Goal: Task Accomplishment & Management: Manage account settings

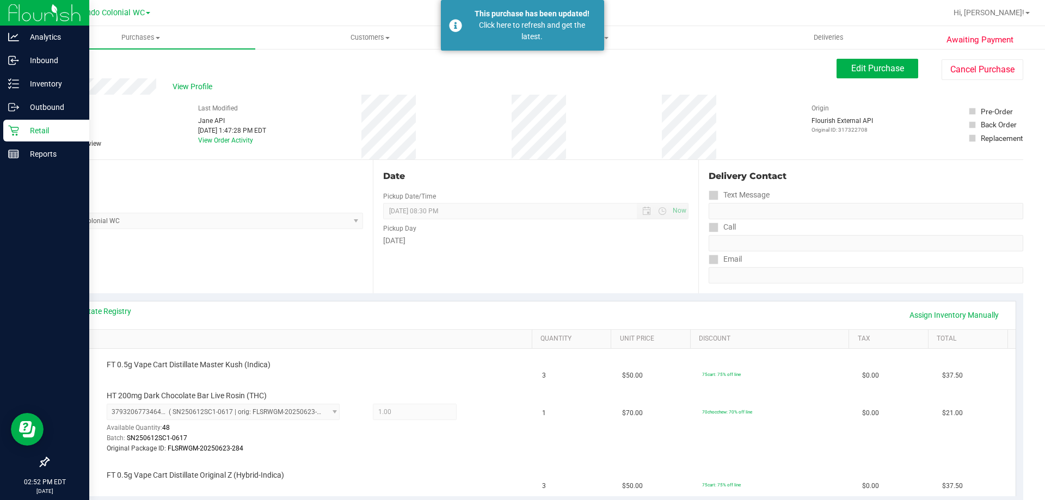
click at [42, 123] on div "Retail" at bounding box center [46, 131] width 86 height 22
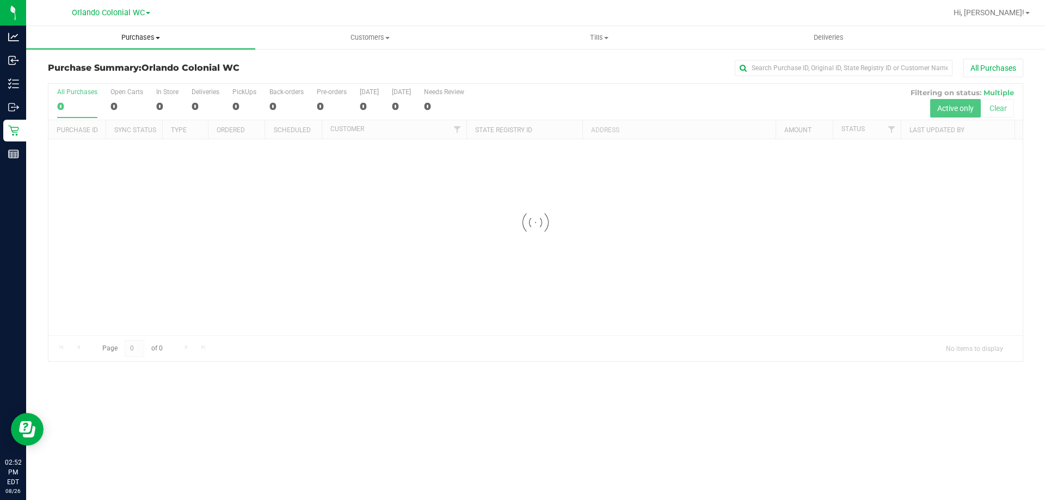
click at [131, 36] on span "Purchases" at bounding box center [140, 38] width 229 height 10
click at [106, 82] on li "Fulfillment" at bounding box center [140, 78] width 229 height 13
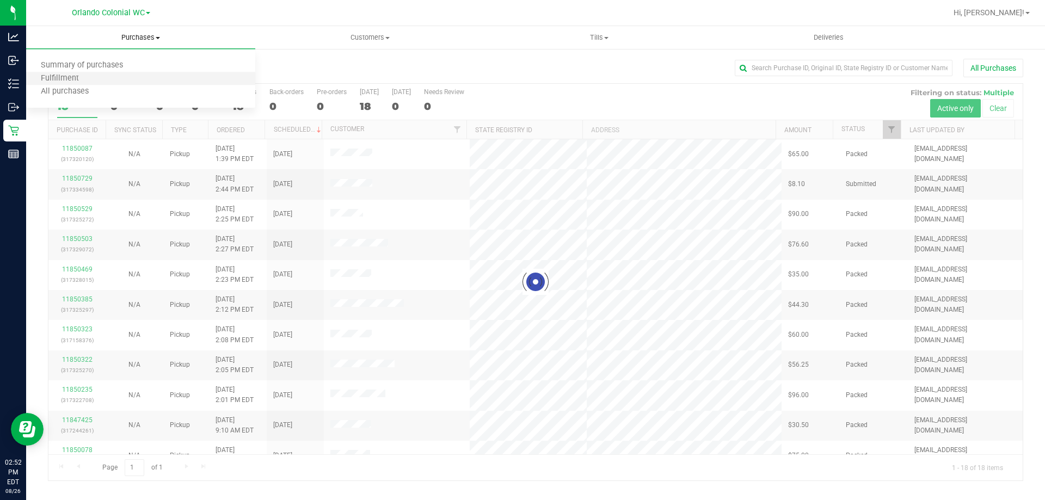
click at [106, 81] on li "Fulfillment" at bounding box center [140, 78] width 229 height 13
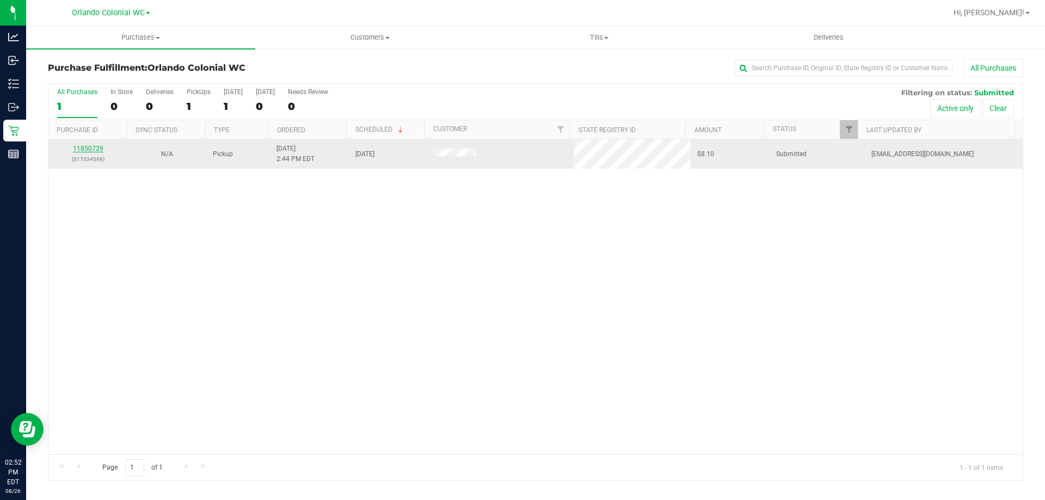
click at [78, 145] on link "11850729" at bounding box center [88, 149] width 30 height 8
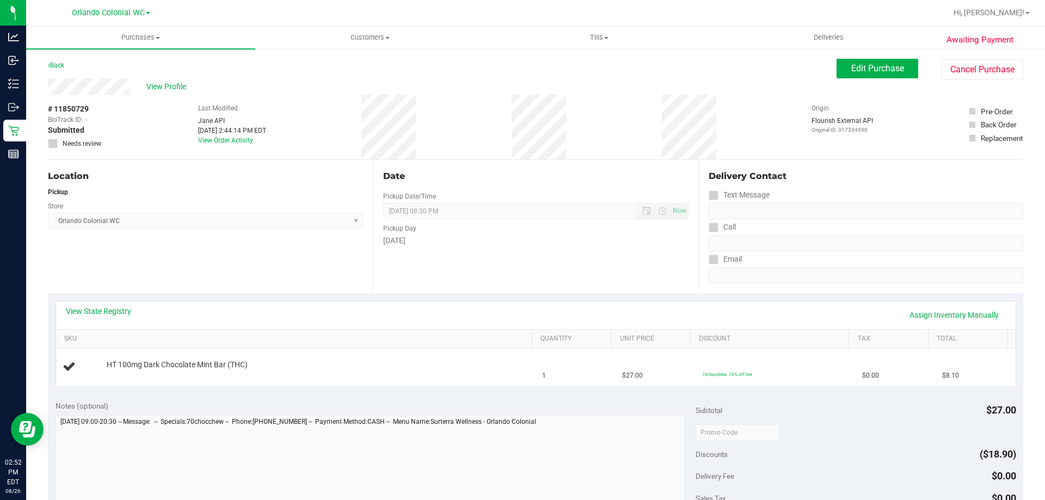
click at [249, 260] on div "Location Pickup Store Orlando Colonial WC Select Store Bonita Springs WC Boynto…" at bounding box center [210, 226] width 325 height 133
click at [353, 272] on div "Location Pickup Store Orlando Colonial WC Select Store Bonita Springs WC Boynto…" at bounding box center [210, 226] width 325 height 133
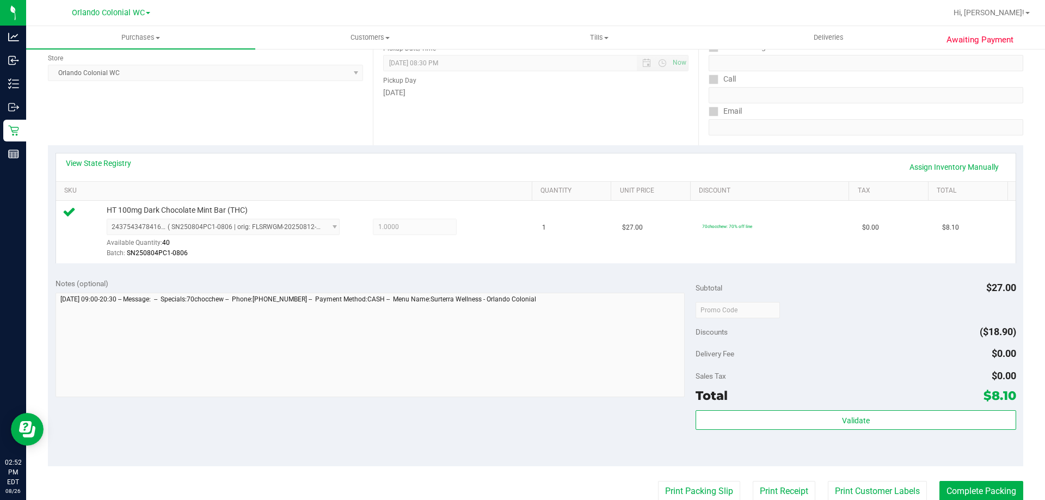
scroll to position [381, 0]
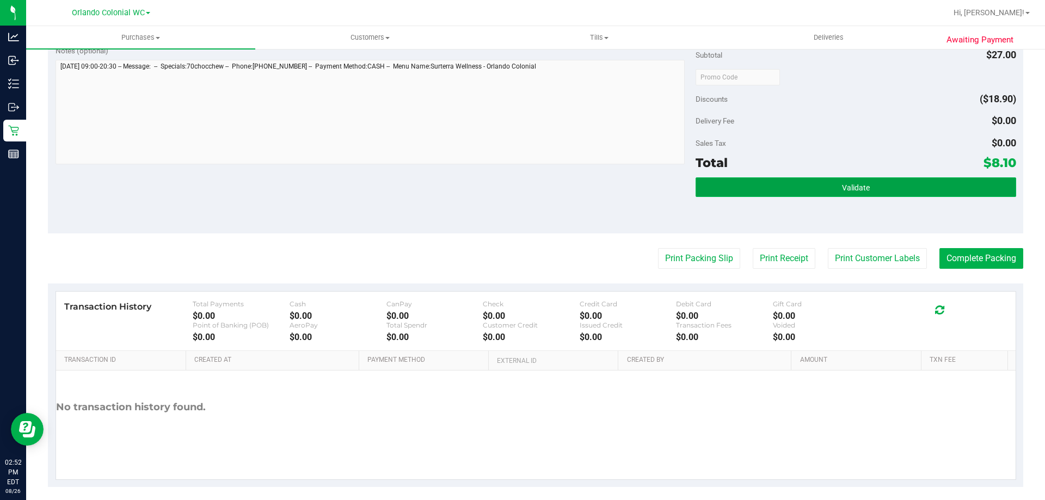
click at [761, 195] on button "Validate" at bounding box center [855, 187] width 320 height 20
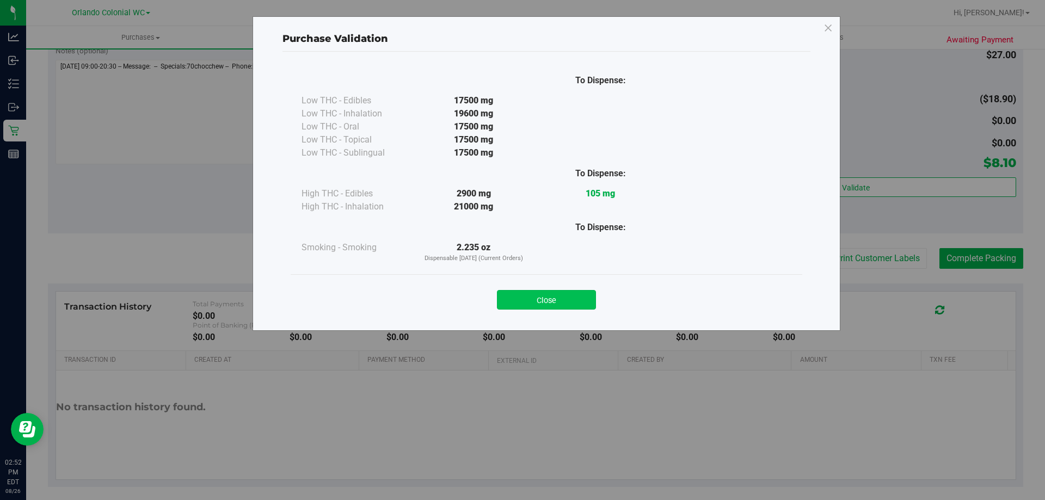
click at [578, 300] on button "Close" at bounding box center [546, 300] width 99 height 20
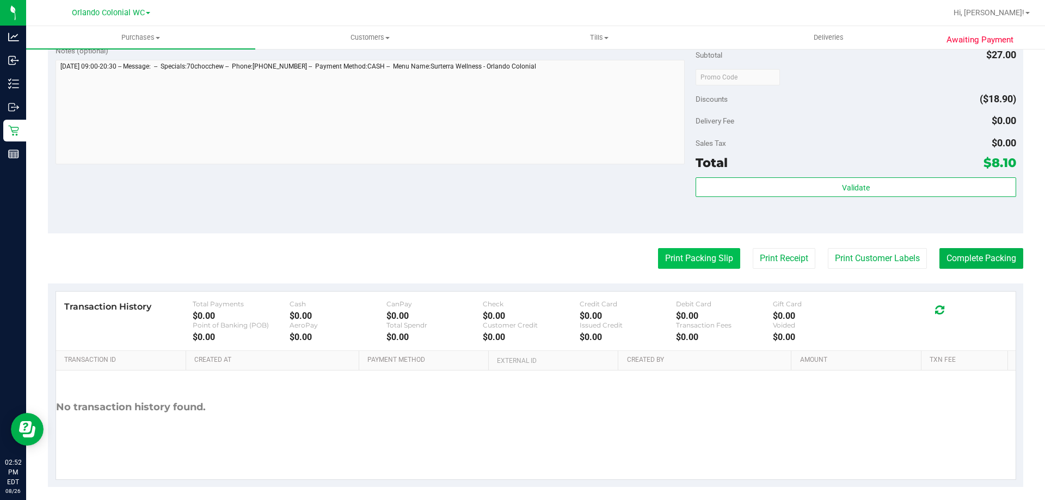
drag, startPoint x: 694, startPoint y: 271, endPoint x: 693, endPoint y: 263, distance: 8.2
click at [693, 267] on purchase-details "Back Edit Purchase Cancel Purchase View Profile # 11850729 BioTrack ID: - Submi…" at bounding box center [535, 82] width 975 height 809
click at [692, 261] on button "Print Packing Slip" at bounding box center [699, 258] width 82 height 21
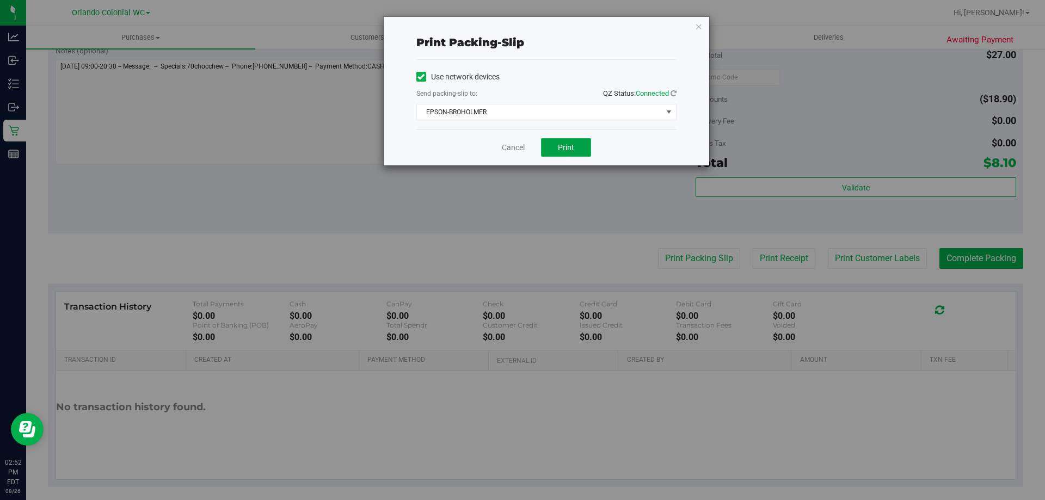
click at [573, 152] on button "Print" at bounding box center [566, 147] width 50 height 18
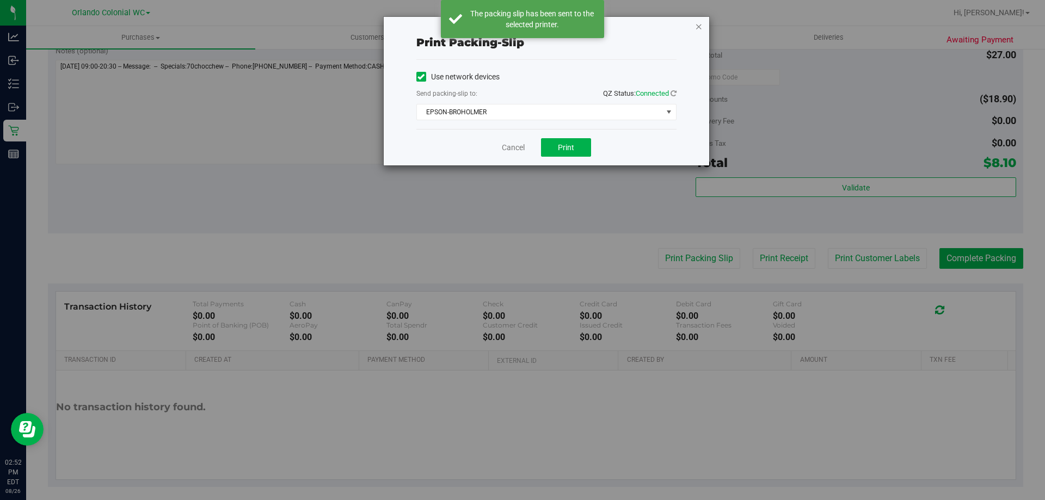
drag, startPoint x: 701, startPoint y: 26, endPoint x: 868, endPoint y: 153, distance: 210.8
click at [700, 26] on icon "button" at bounding box center [699, 26] width 8 height 13
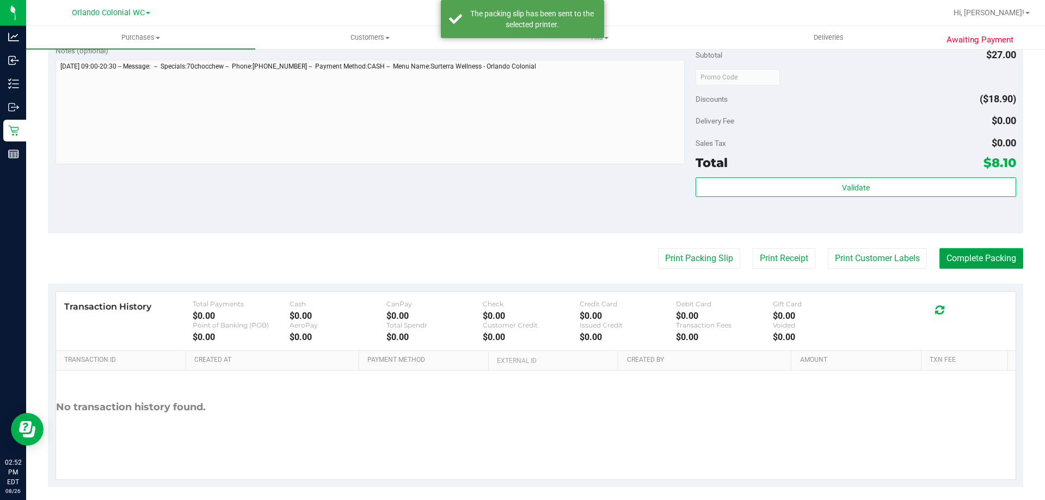
click at [961, 254] on button "Complete Packing" at bounding box center [981, 258] width 84 height 21
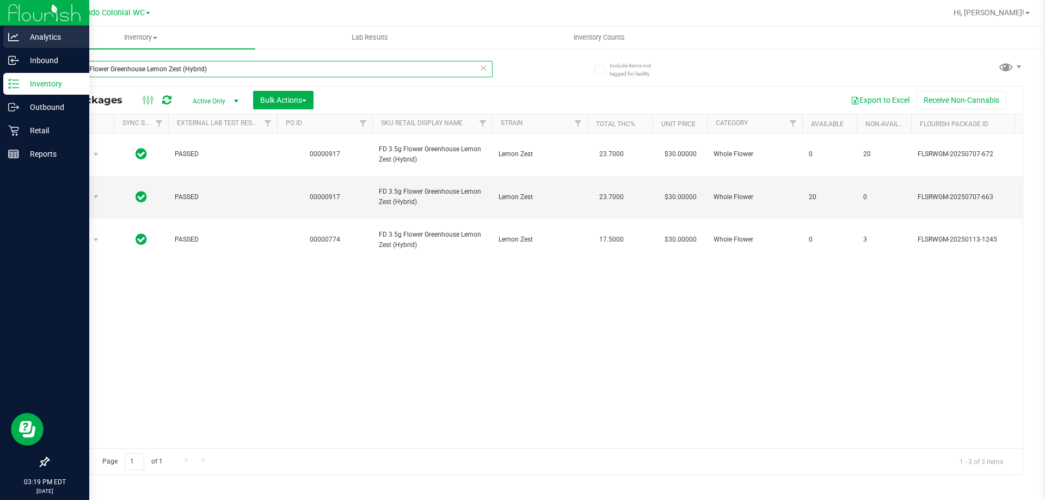
drag, startPoint x: 218, startPoint y: 71, endPoint x: 0, endPoint y: 27, distance: 222.0
click at [0, 27] on div "Analytics Inbound Inventory Outbound Retail Reports 03:19 PM EDT 08/26/2025 08/…" at bounding box center [522, 250] width 1045 height 500
type input "launch hold"
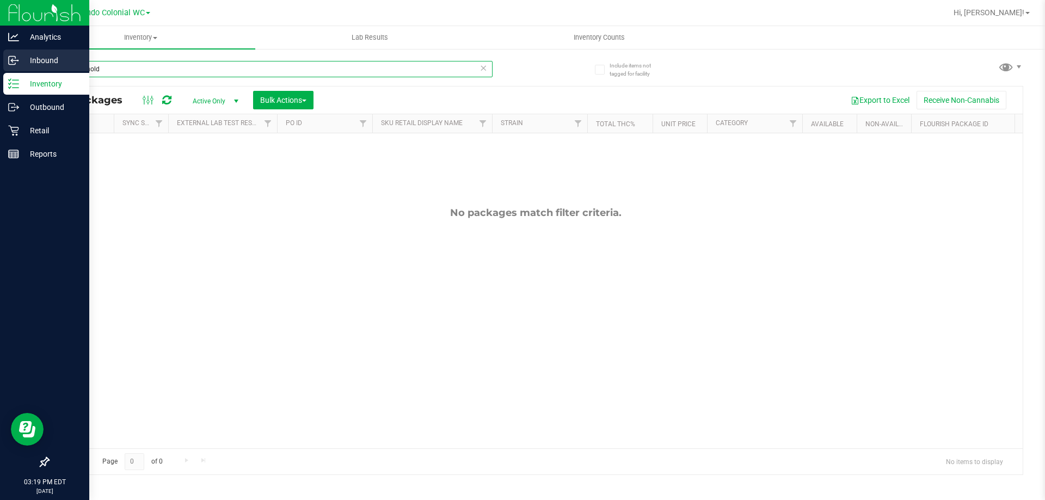
drag, startPoint x: 126, startPoint y: 70, endPoint x: 25, endPoint y: 59, distance: 101.8
click at [0, 59] on div "Analytics Inbound Inventory Outbound Retail Reports 03:19 PM EDT 08/26/2025 08/…" at bounding box center [522, 250] width 1045 height 500
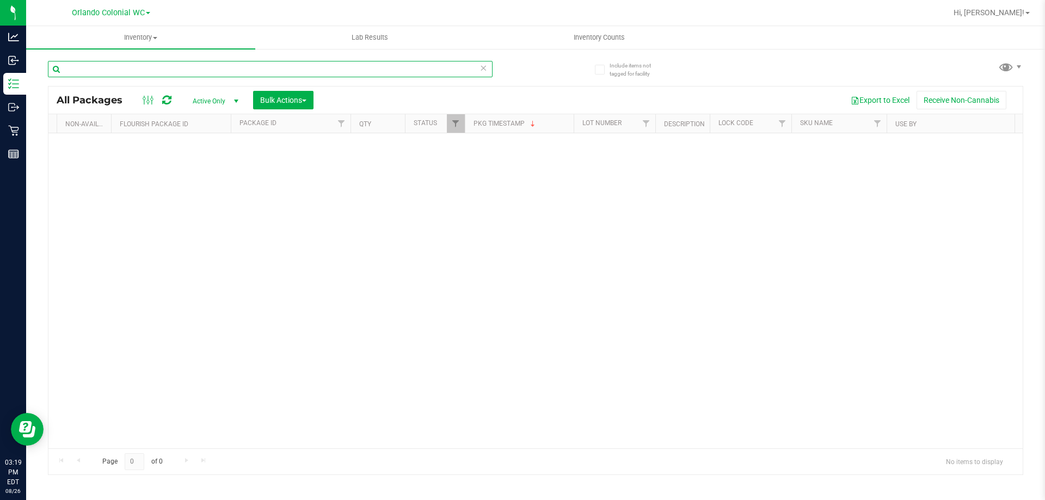
scroll to position [0, 949]
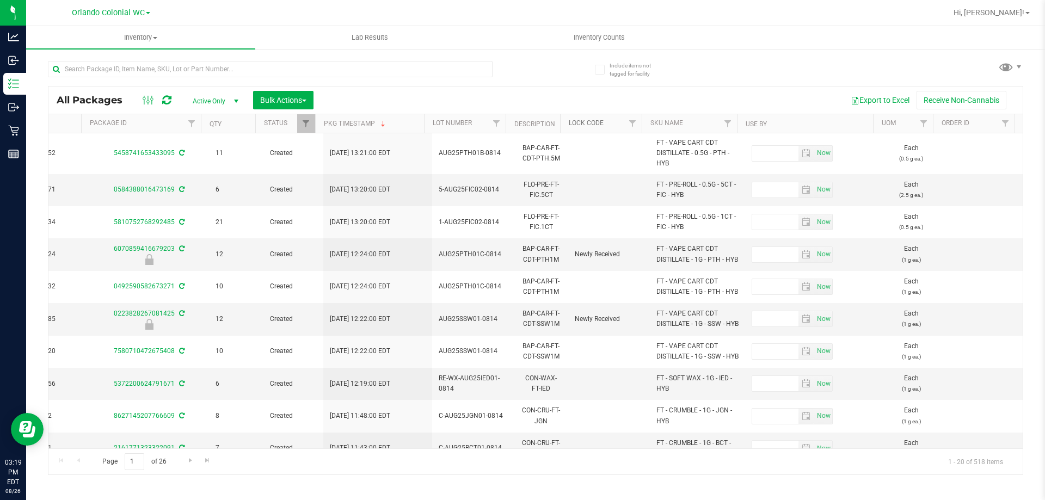
click at [599, 122] on link "Lock Code" at bounding box center [586, 123] width 35 height 8
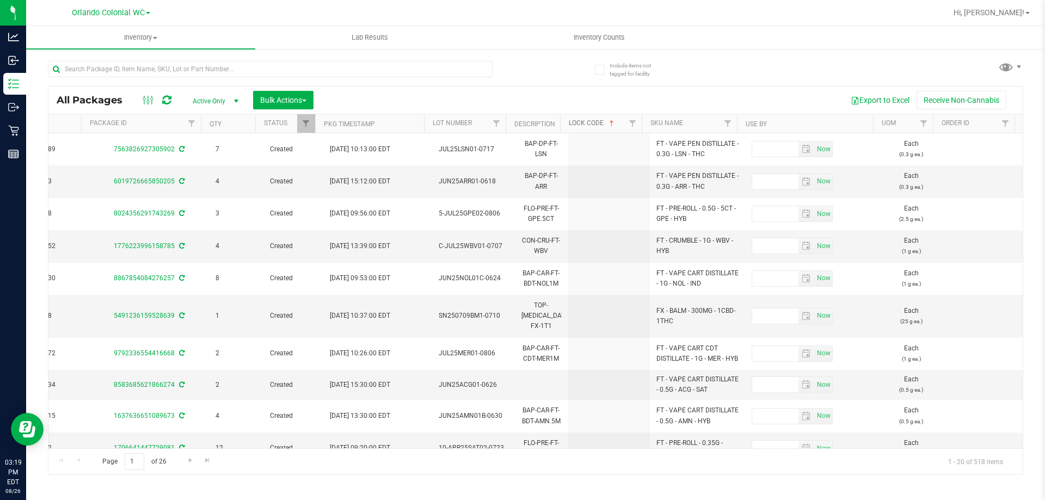
click at [609, 123] on span at bounding box center [611, 123] width 9 height 9
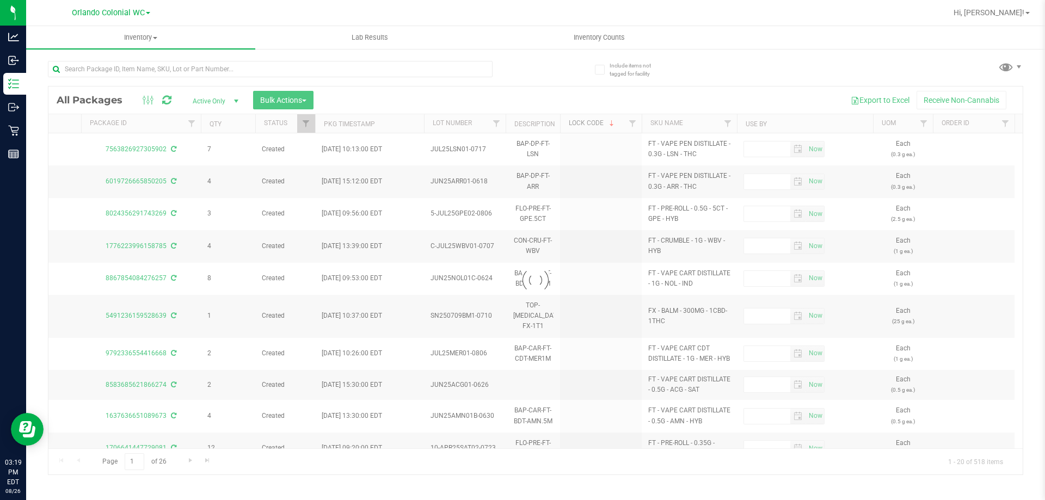
type input "2026-02-14"
type input "2026-06-30"
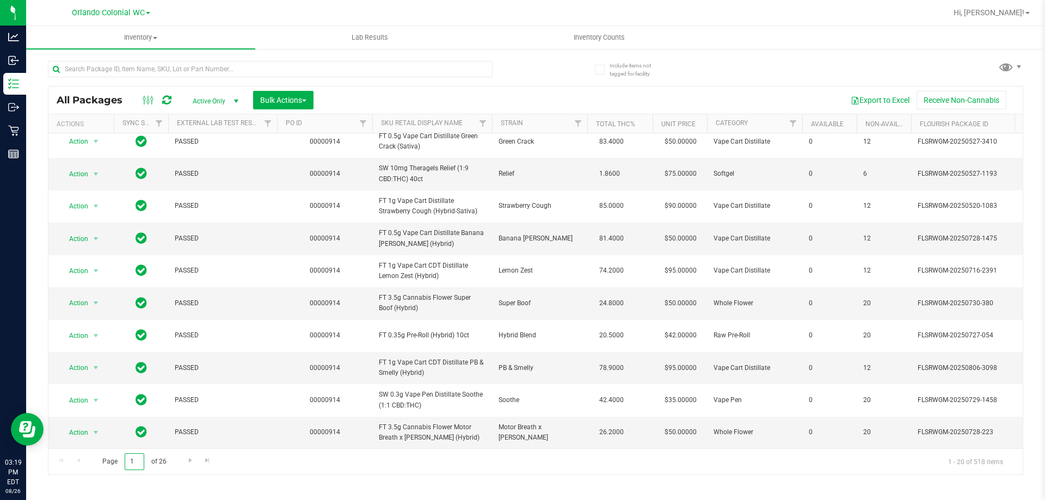
drag, startPoint x: 142, startPoint y: 463, endPoint x: 65, endPoint y: 454, distance: 77.7
click at [65, 454] on div "Page 1 of 26 1 - 20 of 518 items" at bounding box center [535, 461] width 974 height 26
type input "10"
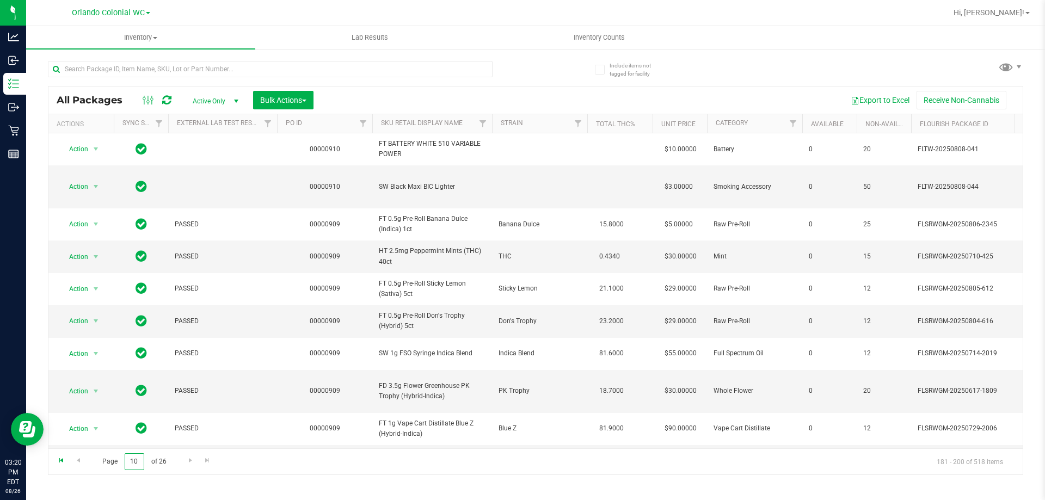
drag, startPoint x: 143, startPoint y: 458, endPoint x: 60, endPoint y: 455, distance: 82.7
click at [58, 461] on div "Page 10 of 26 181 - 200 of 518 items" at bounding box center [535, 461] width 974 height 26
type input "20"
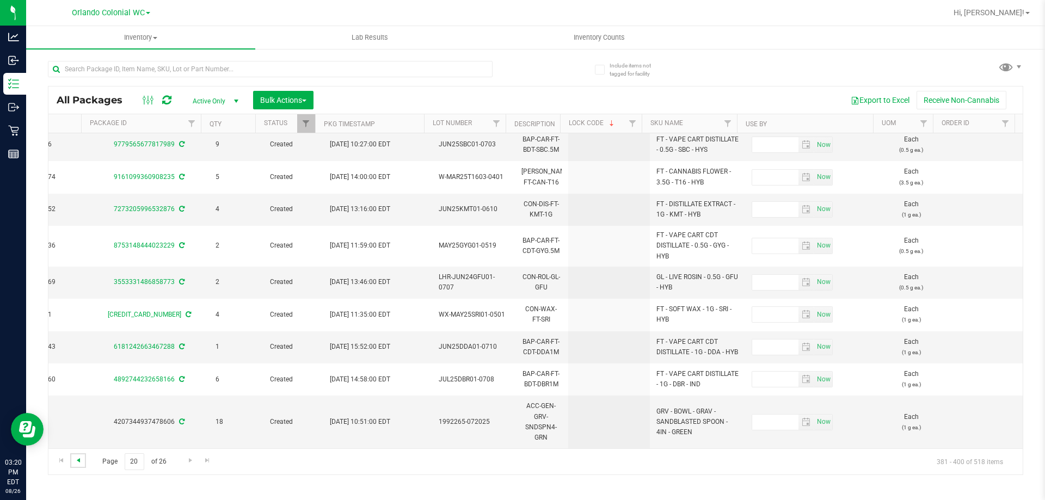
click at [79, 462] on span "Go to the previous page" at bounding box center [78, 460] width 9 height 9
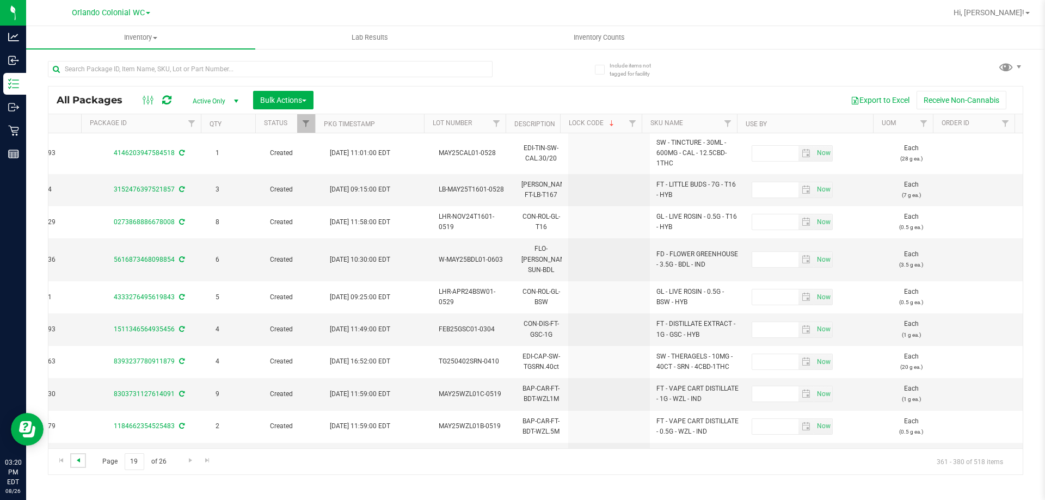
click at [75, 458] on span "Go to the previous page" at bounding box center [78, 460] width 9 height 9
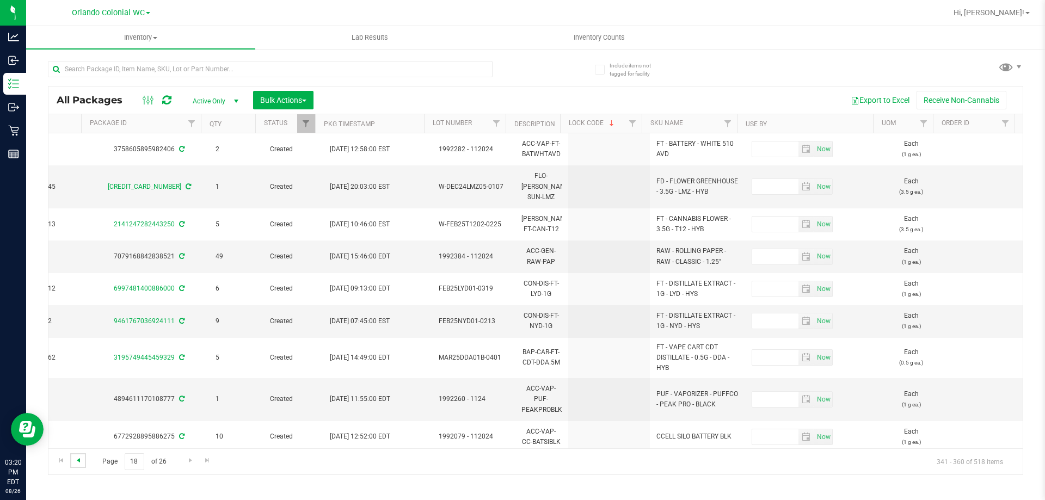
click at [81, 464] on span "Go to the previous page" at bounding box center [78, 460] width 9 height 9
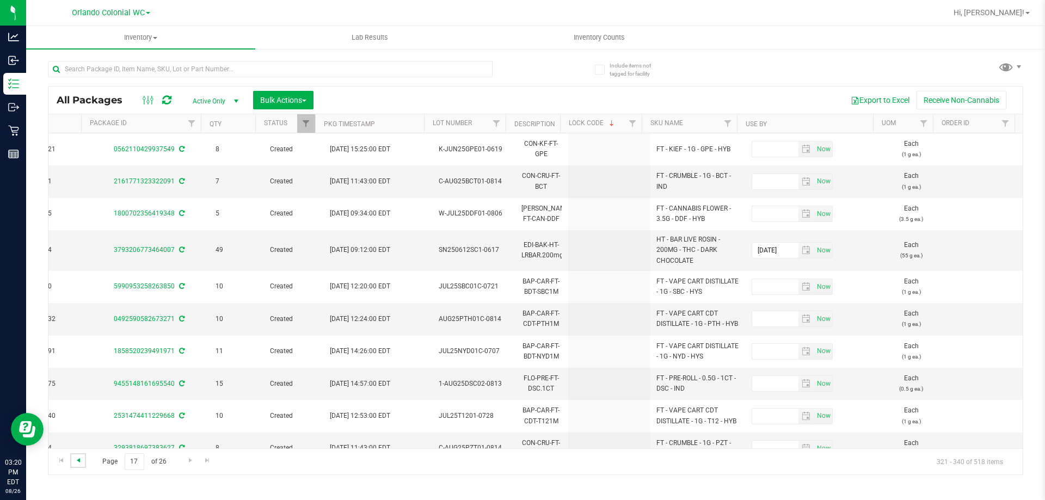
click at [81, 464] on span "Go to the previous page" at bounding box center [78, 460] width 9 height 9
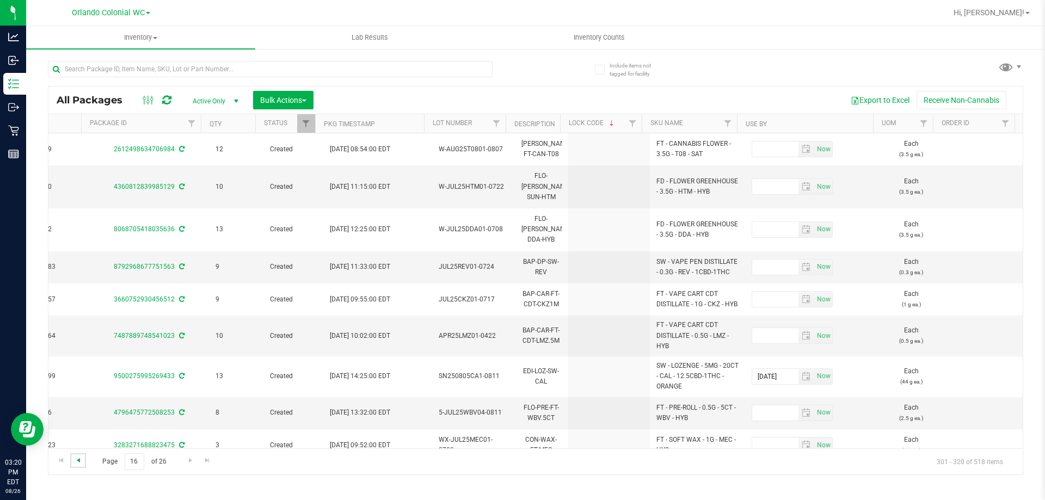
click at [81, 464] on span "Go to the previous page" at bounding box center [78, 460] width 9 height 9
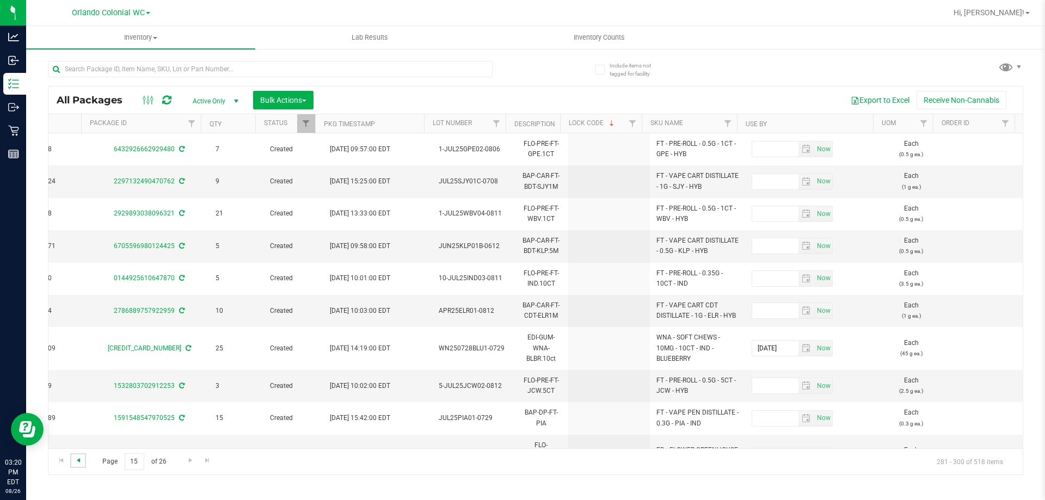
click at [81, 464] on span "Go to the previous page" at bounding box center [78, 460] width 9 height 9
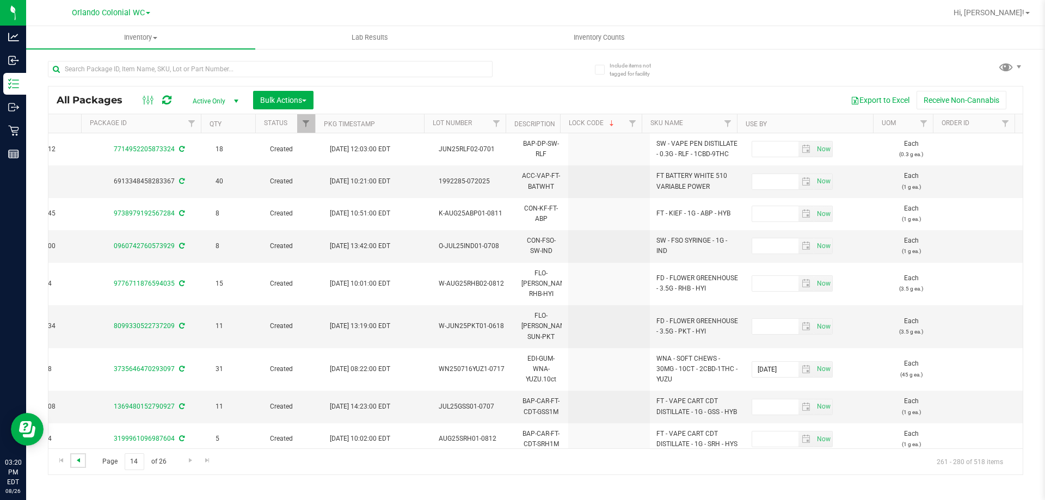
click at [81, 464] on span "Go to the previous page" at bounding box center [78, 460] width 9 height 9
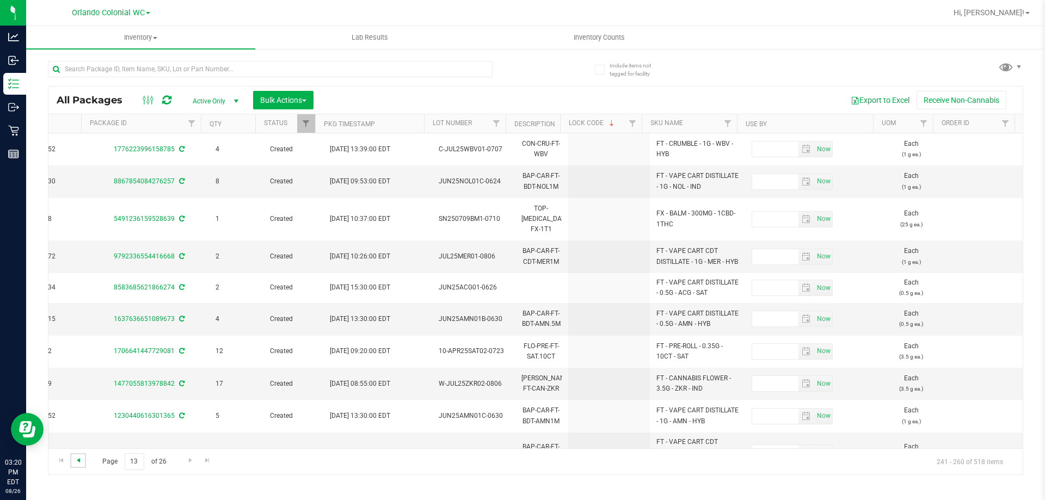
click at [81, 464] on span "Go to the previous page" at bounding box center [78, 460] width 9 height 9
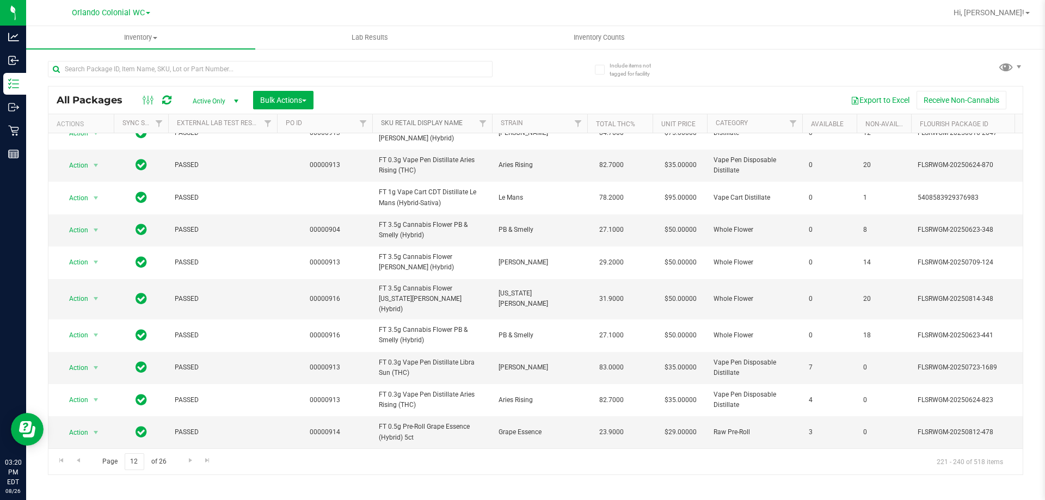
click at [412, 120] on link "SKU Retail Display Name" at bounding box center [422, 123] width 82 height 8
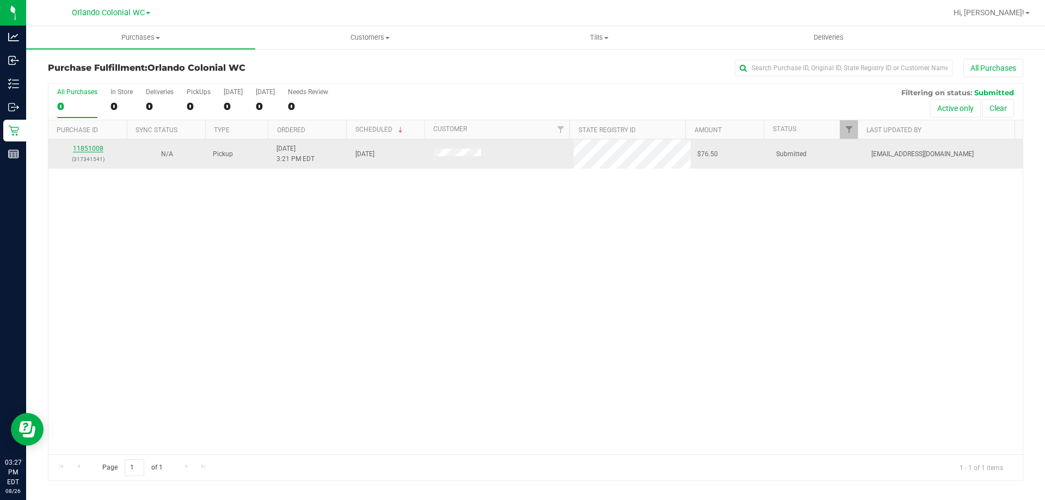
click at [85, 149] on link "11851008" at bounding box center [88, 149] width 30 height 8
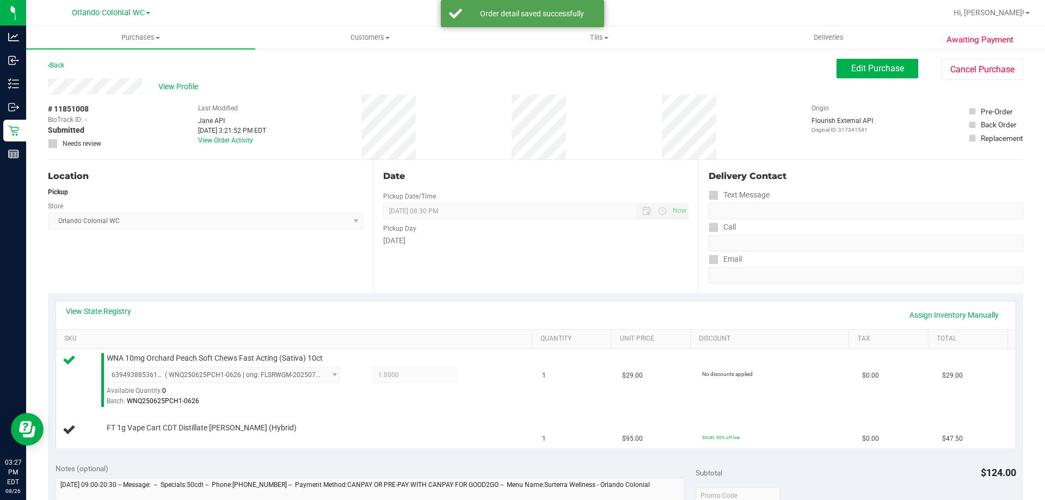
click at [245, 237] on div "Location Pickup Store Orlando Colonial WC Select Store Bonita Springs WC Boynto…" at bounding box center [210, 226] width 325 height 133
click at [319, 249] on div "Location Pickup Store Orlando Colonial WC Select Store Bonita Springs WC Boynto…" at bounding box center [210, 226] width 325 height 133
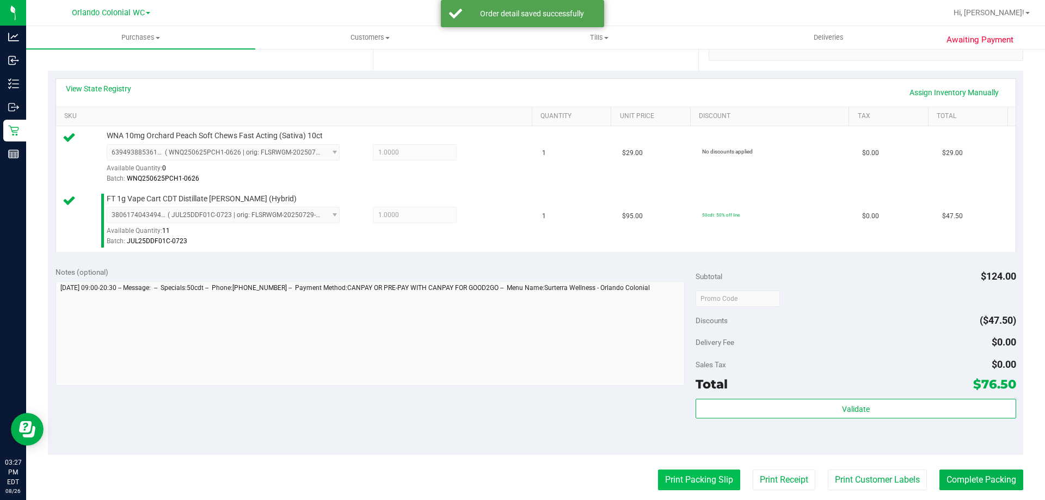
scroll to position [381, 0]
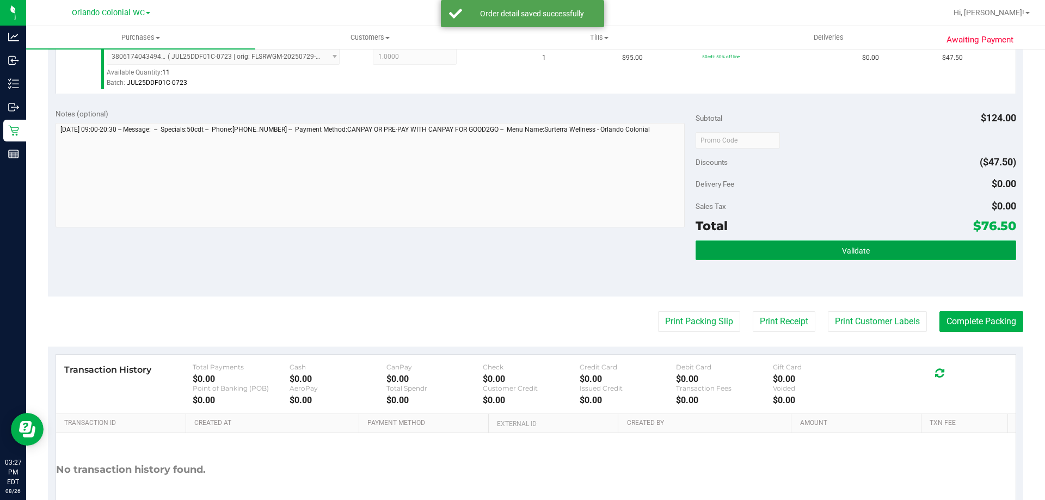
click at [777, 256] on button "Validate" at bounding box center [855, 250] width 320 height 20
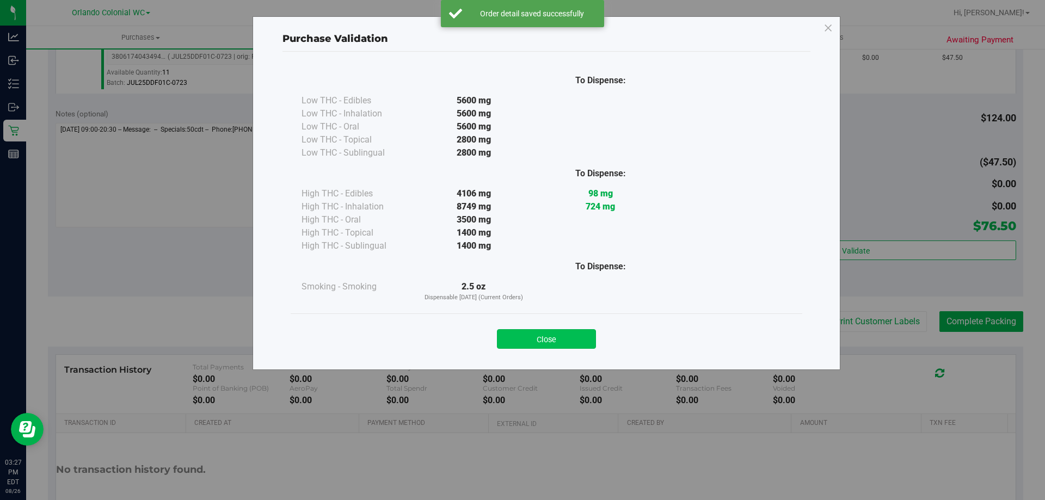
click at [527, 340] on button "Close" at bounding box center [546, 339] width 99 height 20
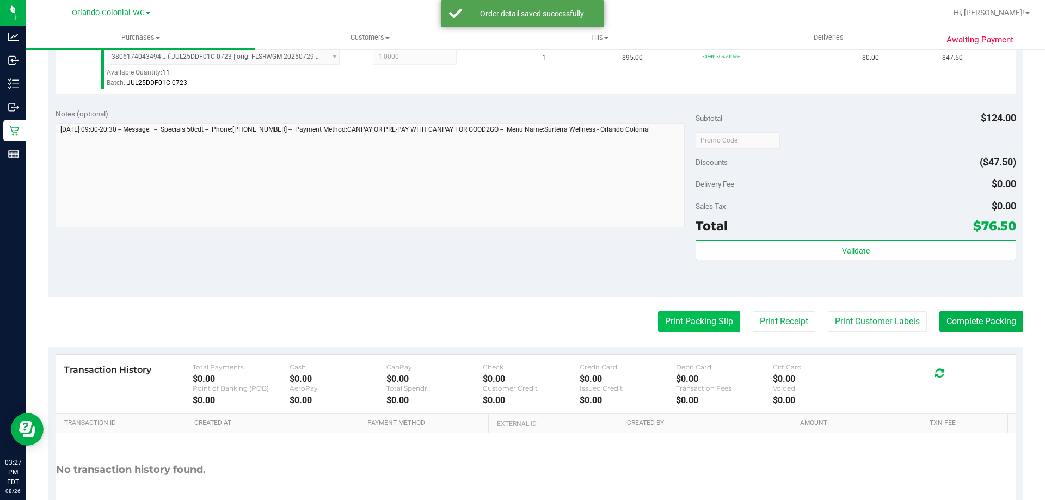
click at [694, 331] on button "Print Packing Slip" at bounding box center [699, 321] width 82 height 21
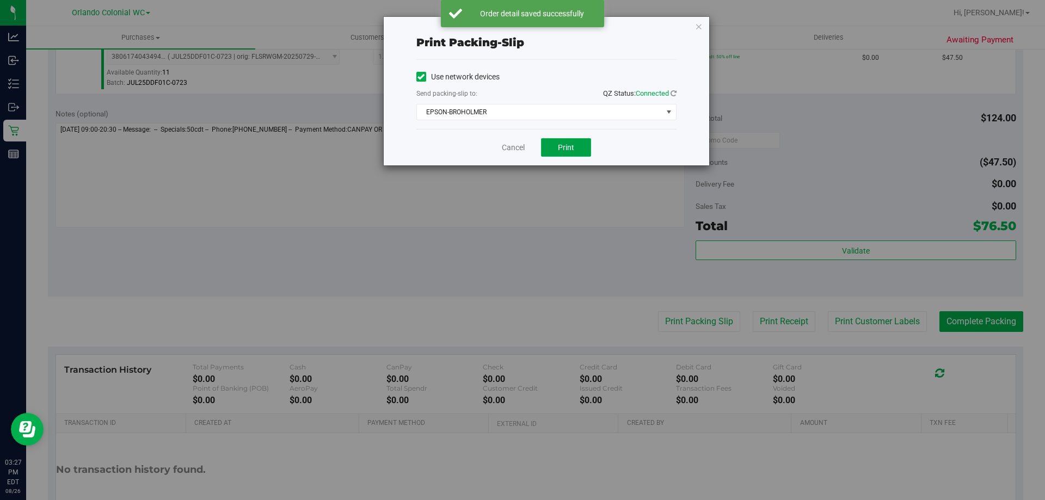
click at [582, 150] on button "Print" at bounding box center [566, 147] width 50 height 18
click at [701, 27] on icon "button" at bounding box center [699, 26] width 8 height 13
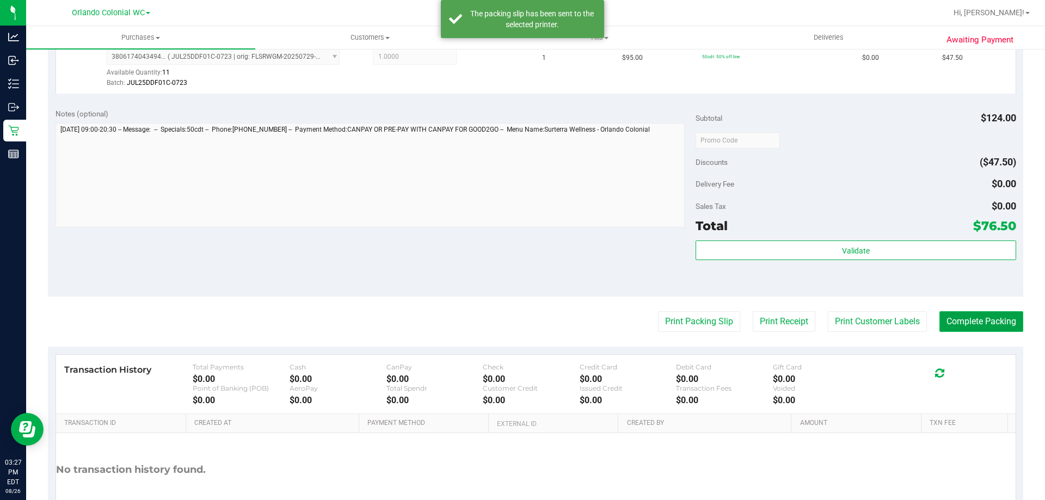
click at [997, 324] on button "Complete Packing" at bounding box center [981, 321] width 84 height 21
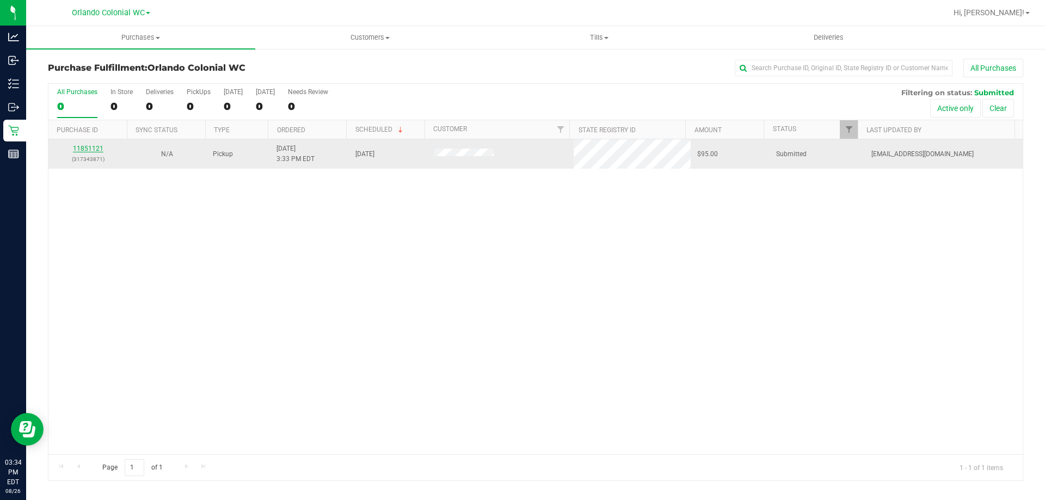
click at [97, 147] on link "11851121" at bounding box center [88, 149] width 30 height 8
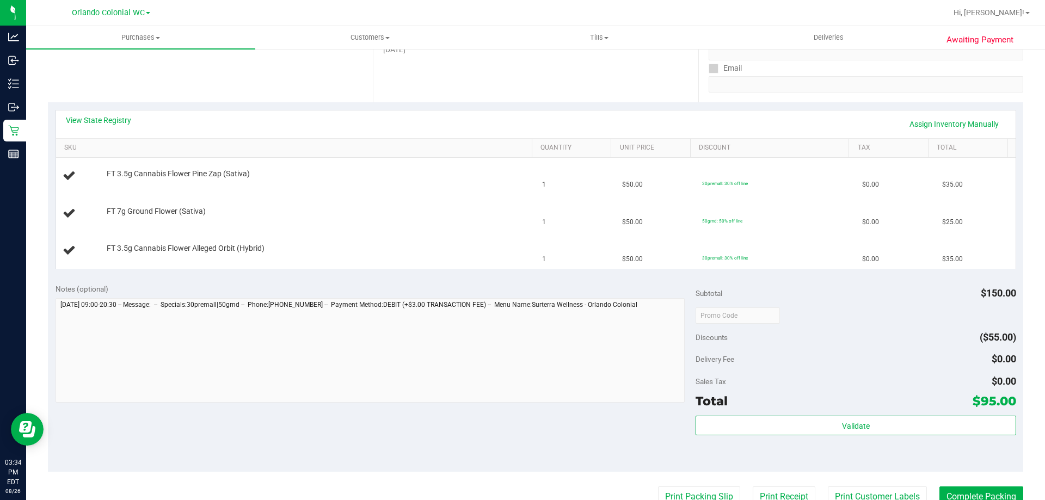
scroll to position [190, 0]
click at [383, 212] on div "FT 7g Ground Flower (Sativa)" at bounding box center [313, 212] width 425 height 11
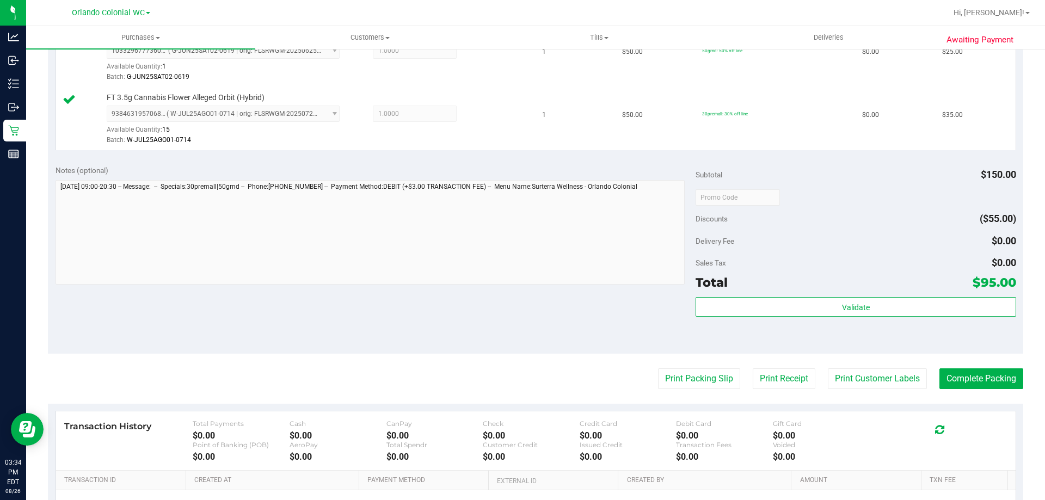
scroll to position [462, 0]
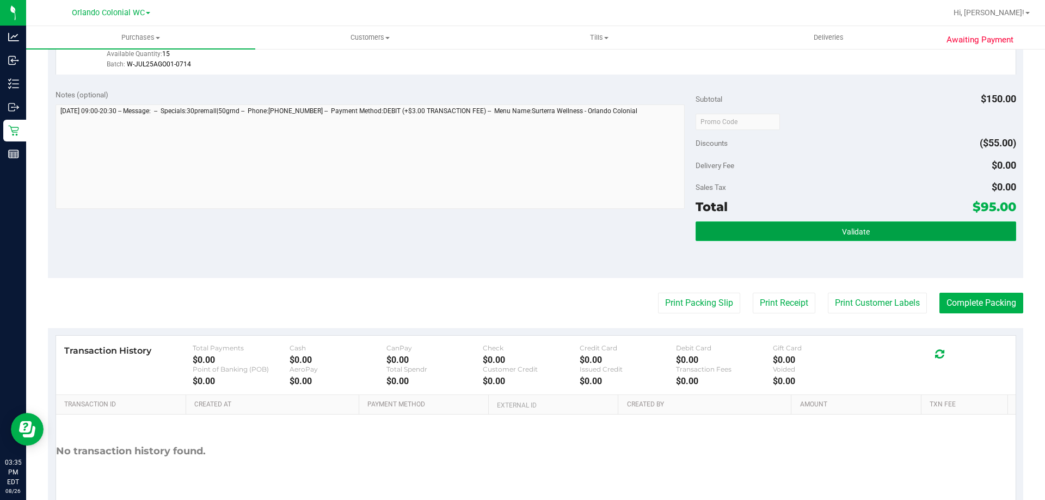
click at [746, 226] on button "Validate" at bounding box center [855, 231] width 320 height 20
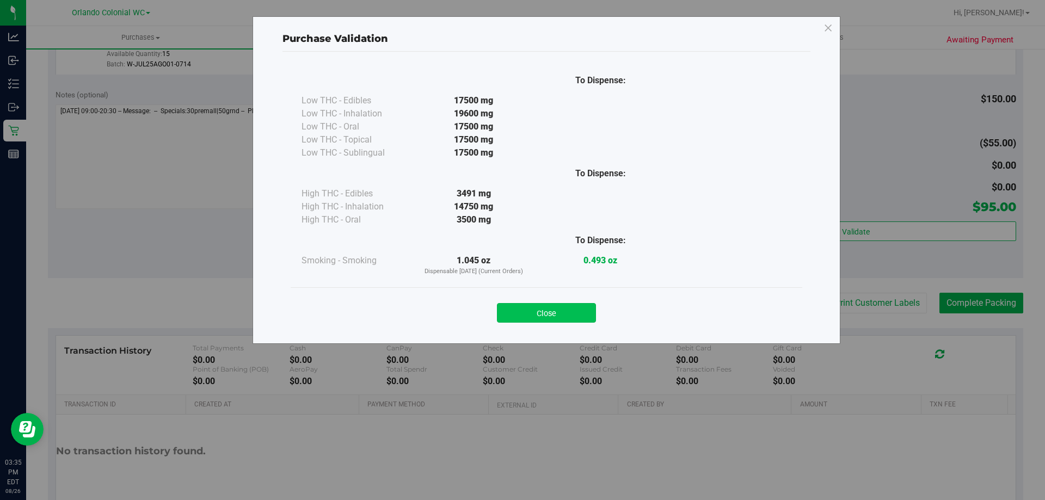
click at [551, 312] on button "Close" at bounding box center [546, 313] width 99 height 20
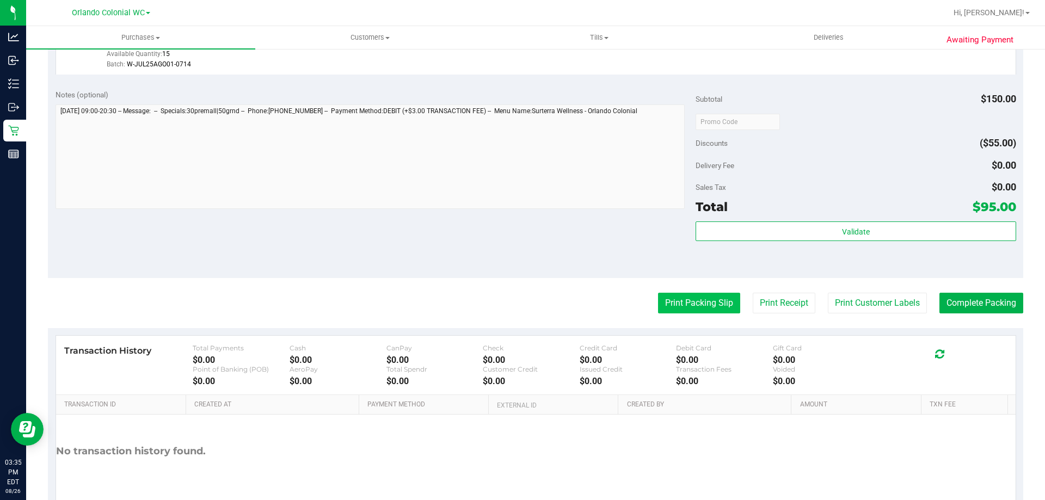
click at [696, 302] on button "Print Packing Slip" at bounding box center [699, 303] width 82 height 21
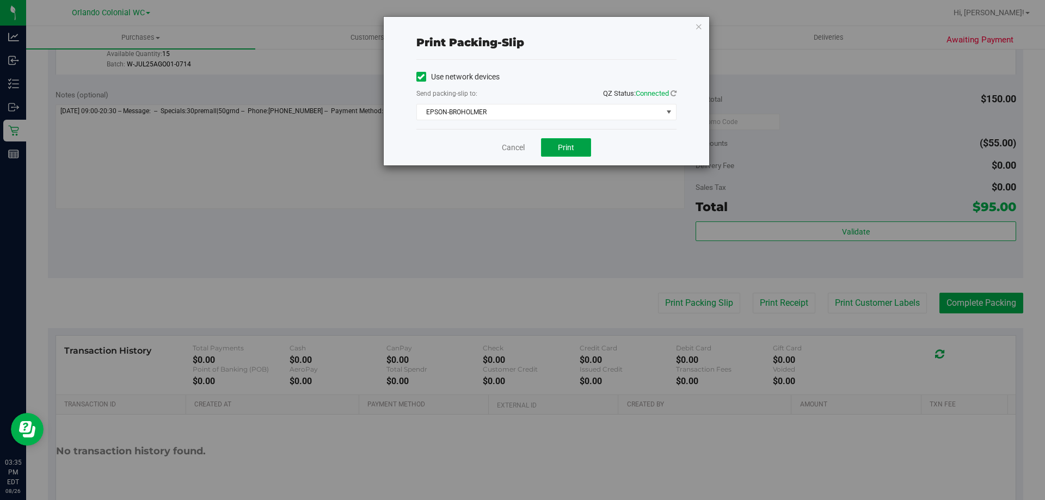
click at [563, 146] on span "Print" at bounding box center [566, 147] width 16 height 9
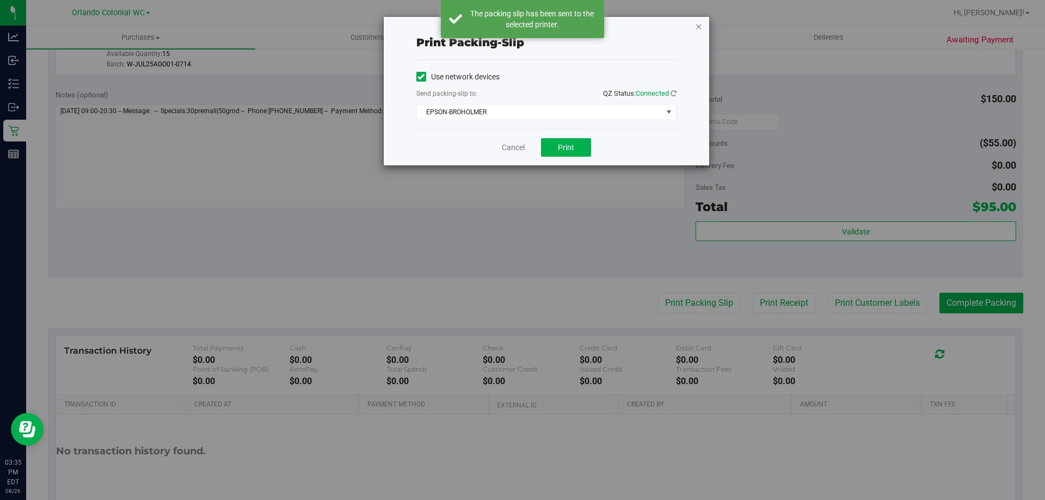
click at [701, 27] on icon "button" at bounding box center [699, 26] width 8 height 13
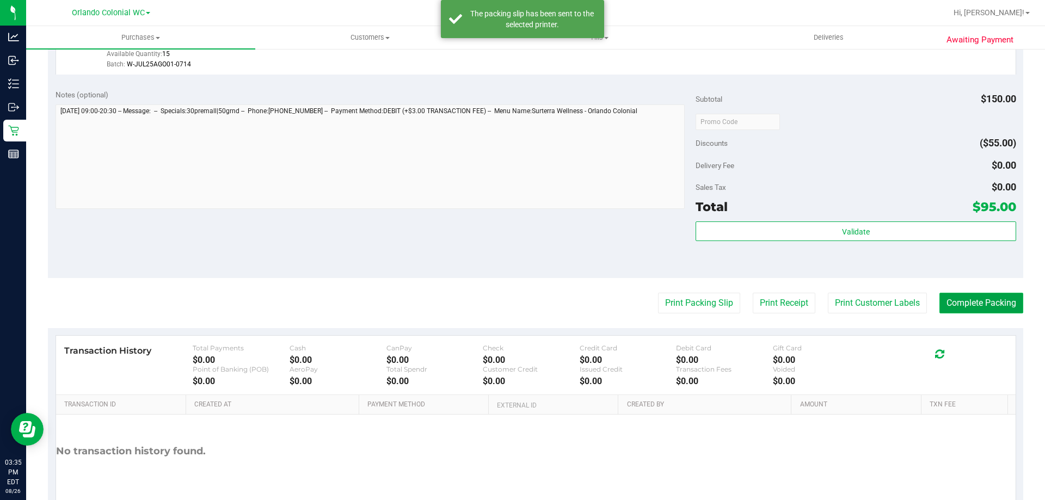
click at [985, 307] on button "Complete Packing" at bounding box center [981, 303] width 84 height 21
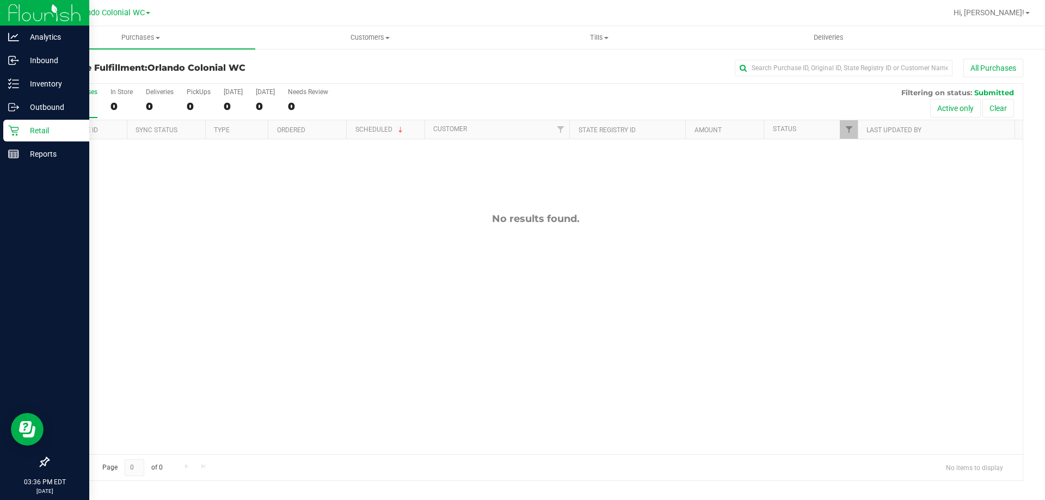
click at [7, 132] on div "Retail" at bounding box center [46, 131] width 86 height 22
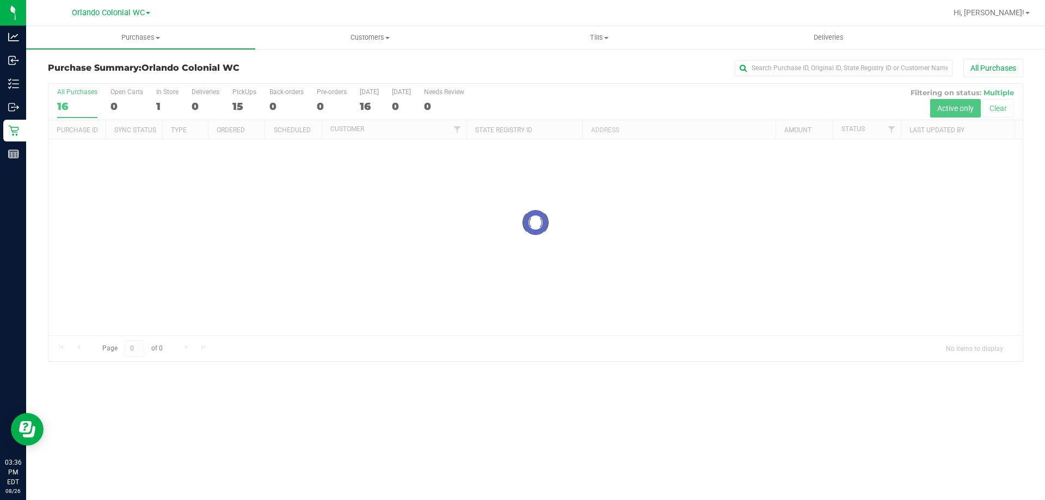
click at [167, 95] on div at bounding box center [535, 222] width 974 height 277
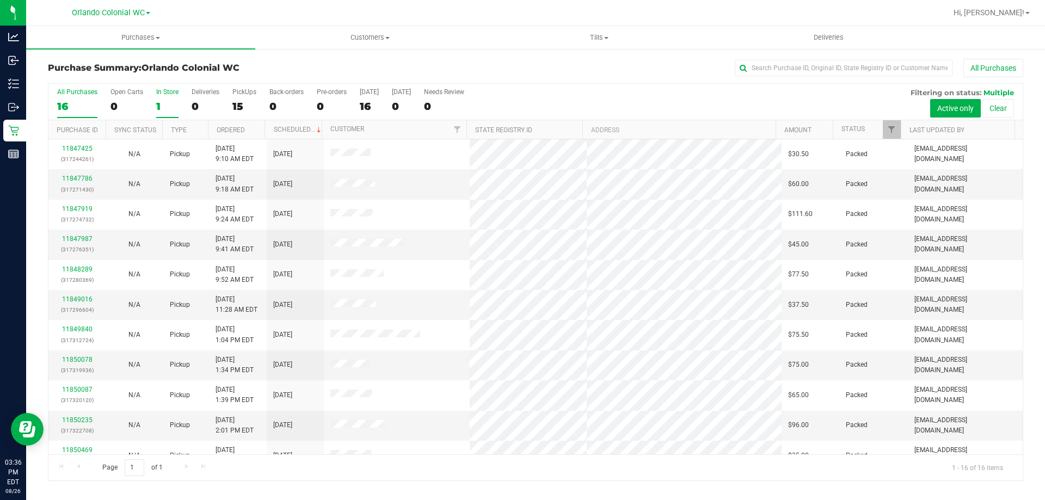
click at [162, 98] on label "In Store 1" at bounding box center [167, 103] width 22 height 30
click at [0, 0] on input "In Store 1" at bounding box center [0, 0] width 0 height 0
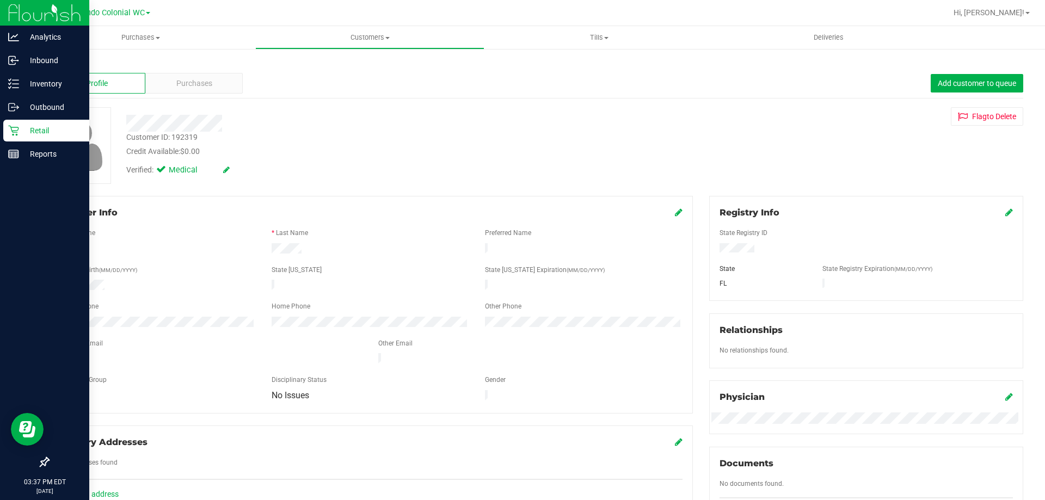
click at [28, 123] on div "Retail" at bounding box center [46, 131] width 86 height 22
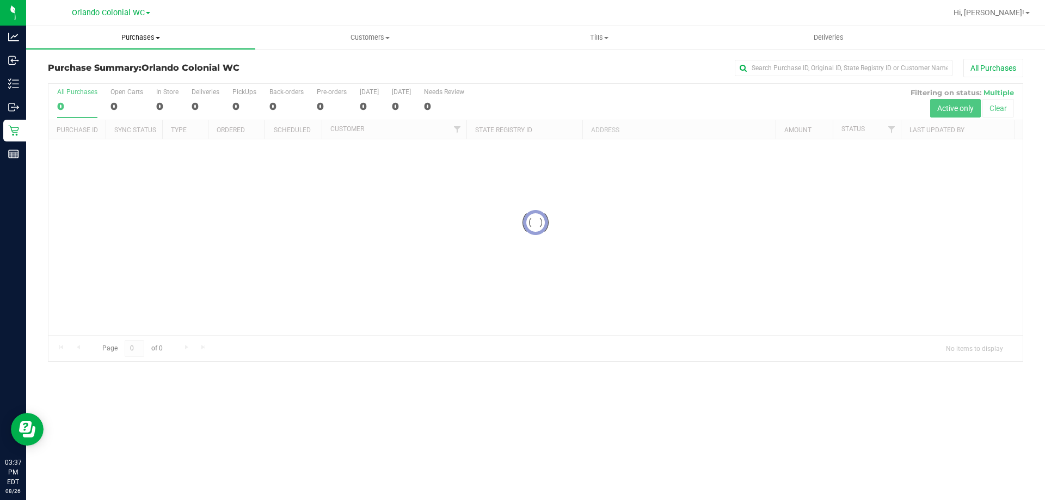
click at [132, 34] on span "Purchases" at bounding box center [140, 38] width 229 height 10
click at [79, 81] on span "Fulfillment" at bounding box center [59, 78] width 67 height 9
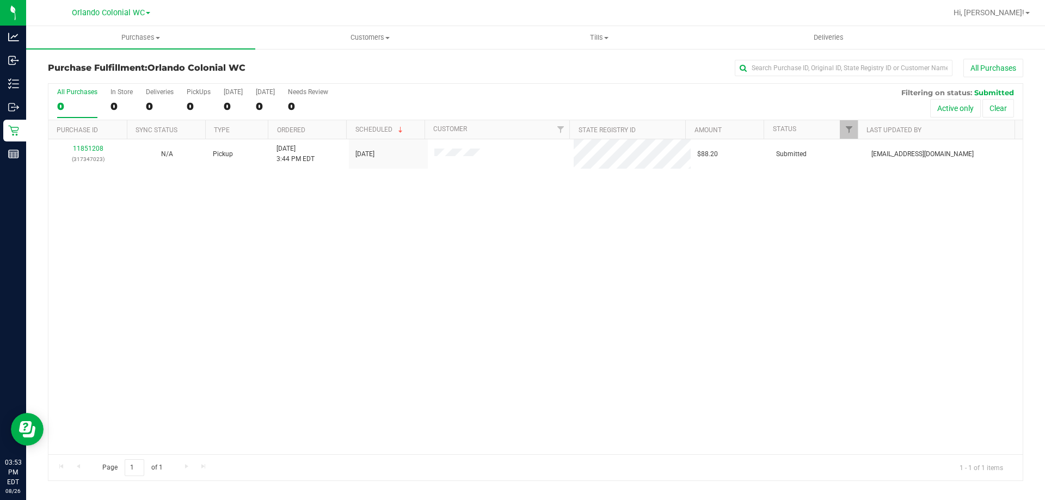
click at [84, 151] on link "11851208" at bounding box center [88, 149] width 30 height 8
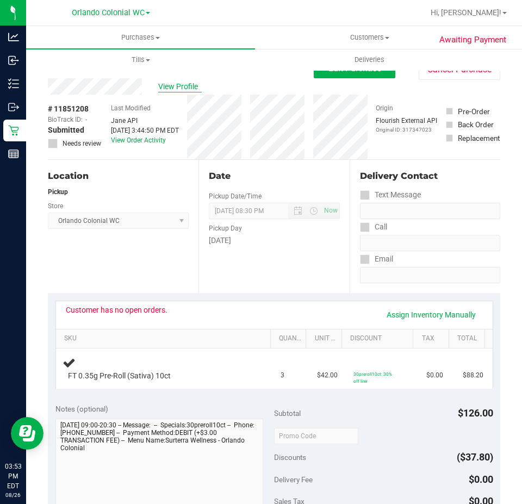
click at [182, 86] on span "View Profile" at bounding box center [180, 86] width 44 height 11
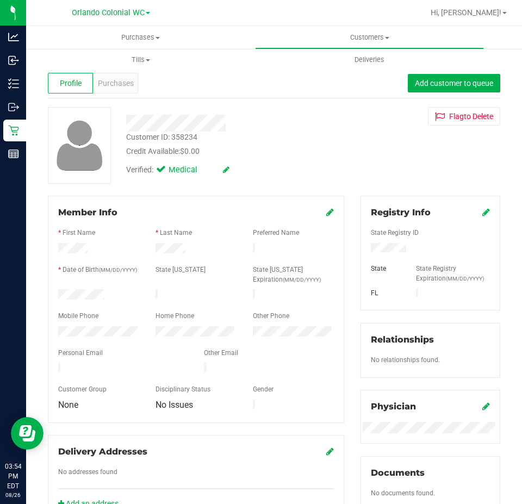
click at [394, 244] on div at bounding box center [430, 249] width 135 height 12
click at [77, 298] on div at bounding box center [98, 295] width 97 height 13
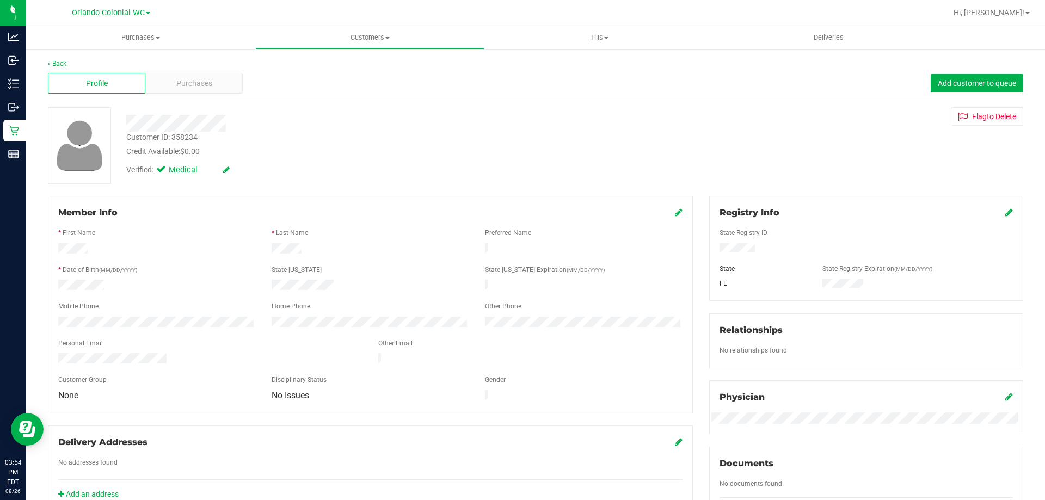
click at [331, 499] on div "Delivery Addresses No addresses found Add an address" at bounding box center [370, 469] width 645 height 88
click at [166, 141] on div "Customer ID: 358234" at bounding box center [161, 137] width 71 height 11
copy div "Customer ID: 358234"
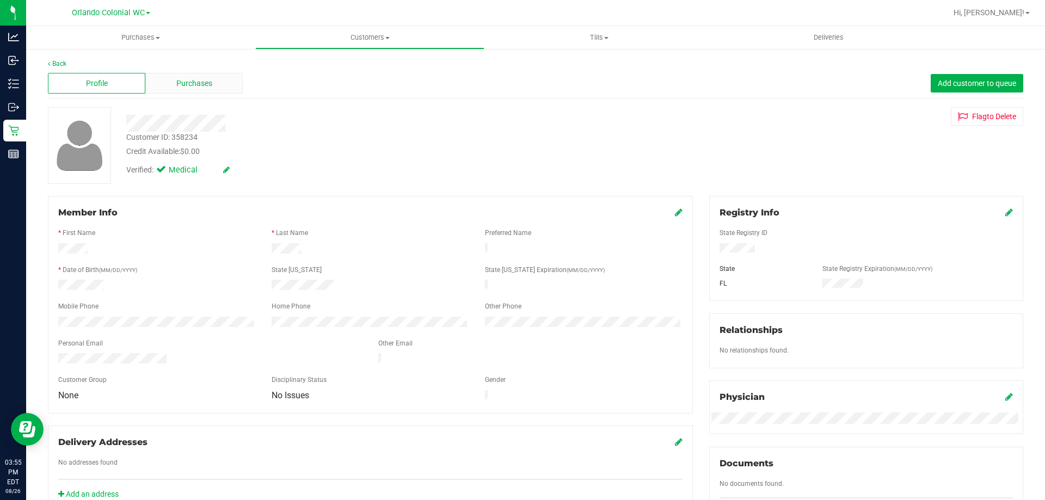
click at [184, 83] on span "Purchases" at bounding box center [194, 83] width 36 height 11
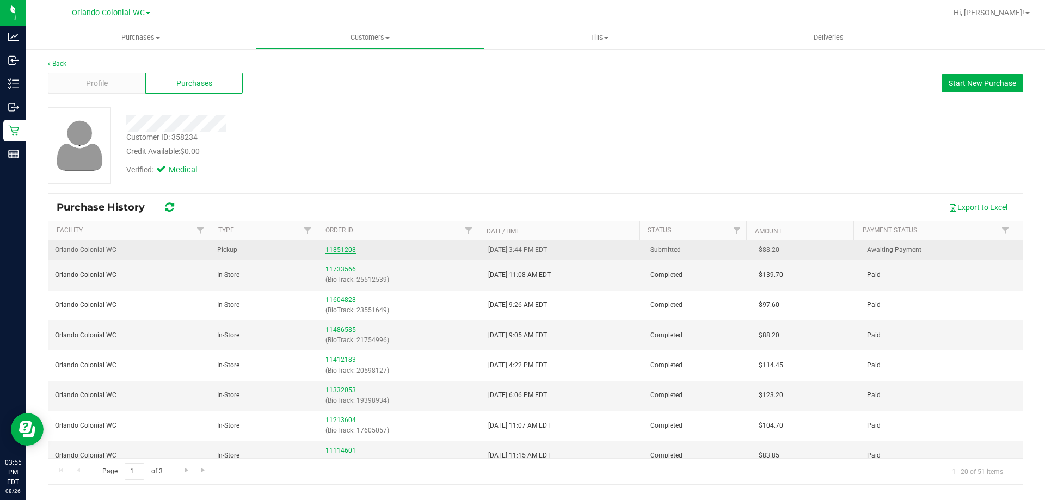
click at [330, 249] on link "11851208" at bounding box center [340, 250] width 30 height 8
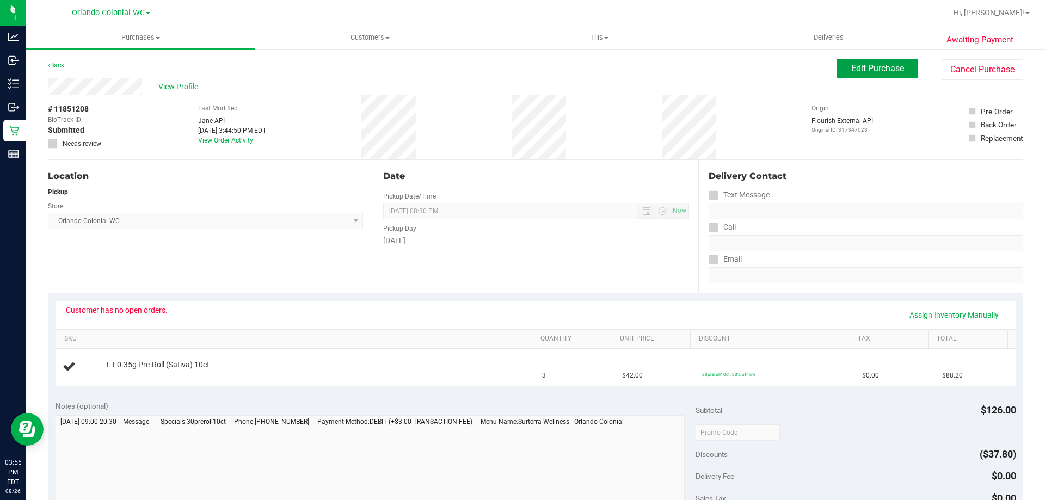
click at [879, 67] on span "Edit Purchase" at bounding box center [877, 68] width 53 height 10
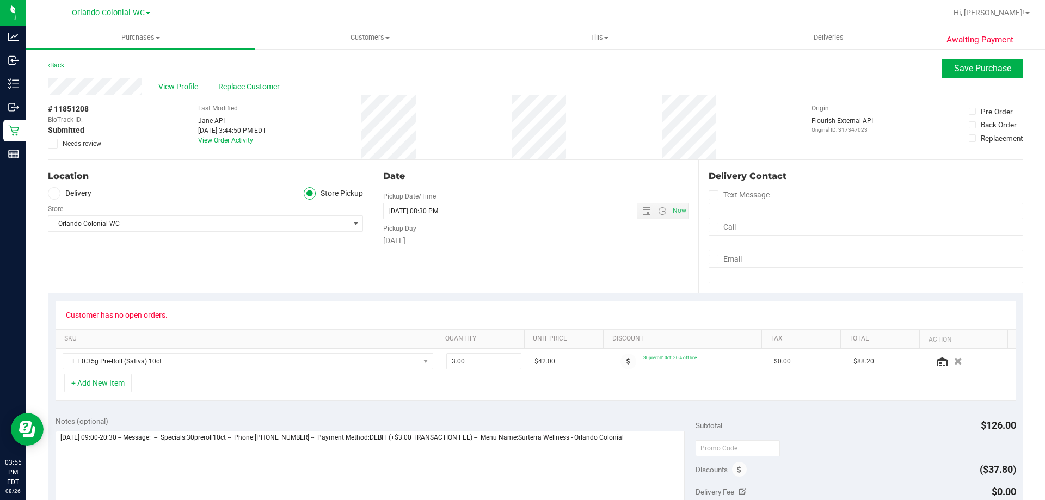
click at [90, 142] on span "Needs review" at bounding box center [82, 144] width 39 height 10
click at [0, 0] on input "Needs review" at bounding box center [0, 0] width 0 height 0
click at [146, 316] on div "Customer has no open orders." at bounding box center [117, 315] width 102 height 9
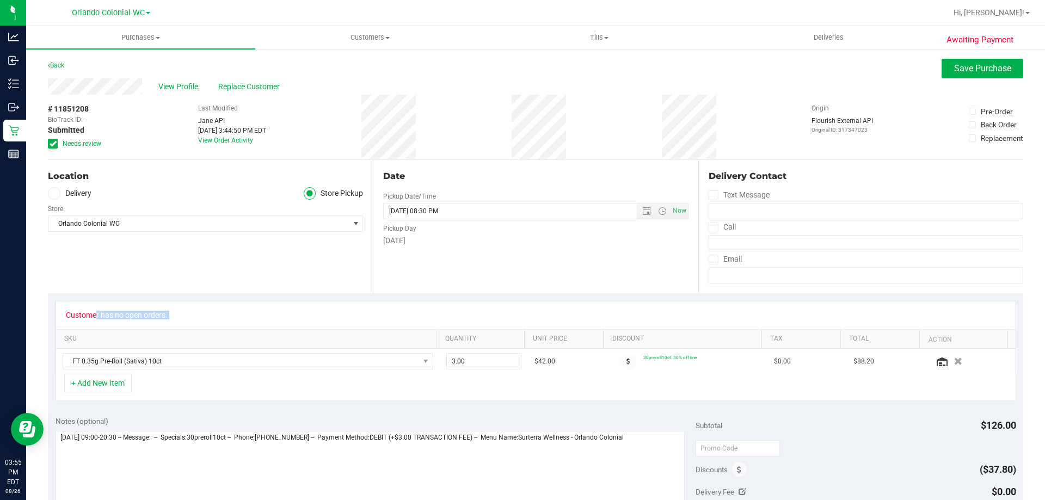
copy div "Customer has no open orders."
click at [641, 440] on textarea at bounding box center [369, 483] width 629 height 104
click at [654, 443] on textarea at bounding box center [369, 483] width 629 height 104
paste textarea "Customer has no open orders."
click at [171, 464] on textarea at bounding box center [369, 483] width 629 height 104
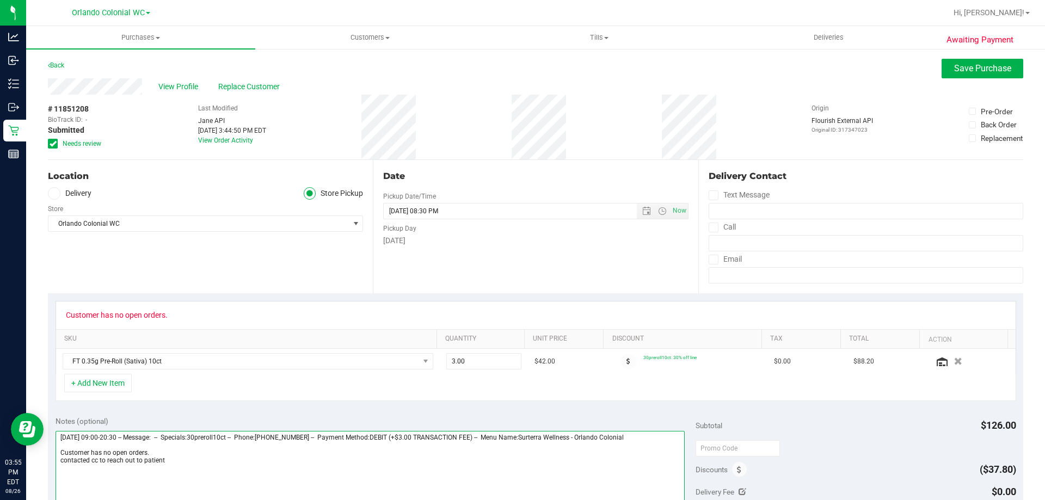
click at [235, 441] on textarea at bounding box center [369, 483] width 629 height 104
click at [251, 462] on textarea at bounding box center [369, 483] width 629 height 104
type textarea "Tuesday 08/26/2025 09:00-20:30 -- Message: -- Specials:30preroll10ct -- Phone:4…"
click at [950, 81] on div "View Profile Replace Customer" at bounding box center [535, 86] width 975 height 16
click at [954, 70] on span "Save Purchase" at bounding box center [982, 68] width 57 height 10
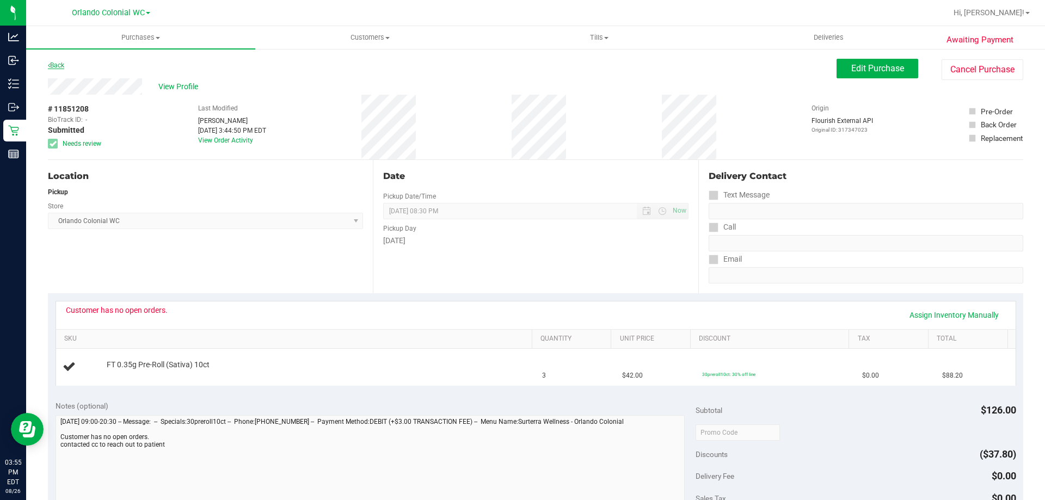
click at [64, 66] on link "Back" at bounding box center [56, 65] width 16 height 8
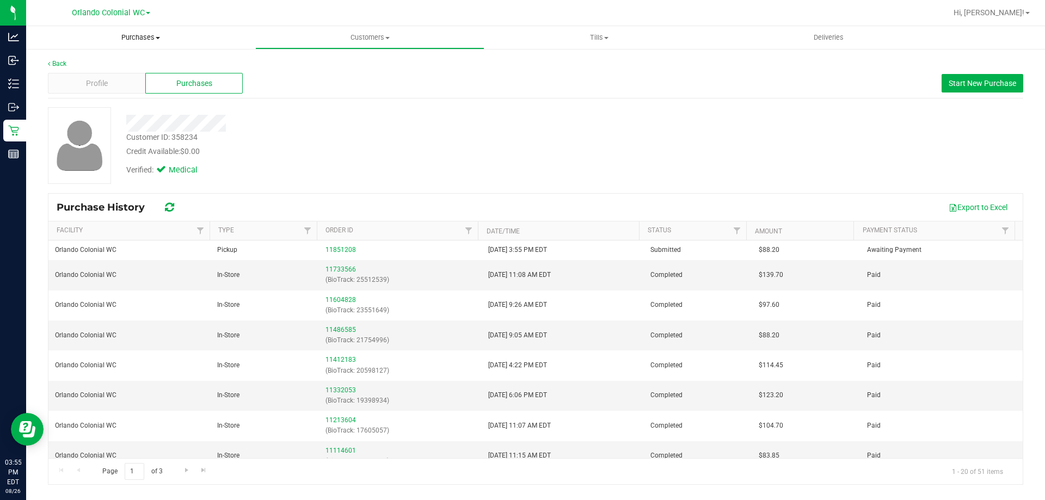
click at [149, 36] on span "Purchases" at bounding box center [140, 38] width 229 height 10
click at [77, 80] on span "Fulfillment" at bounding box center [59, 78] width 67 height 9
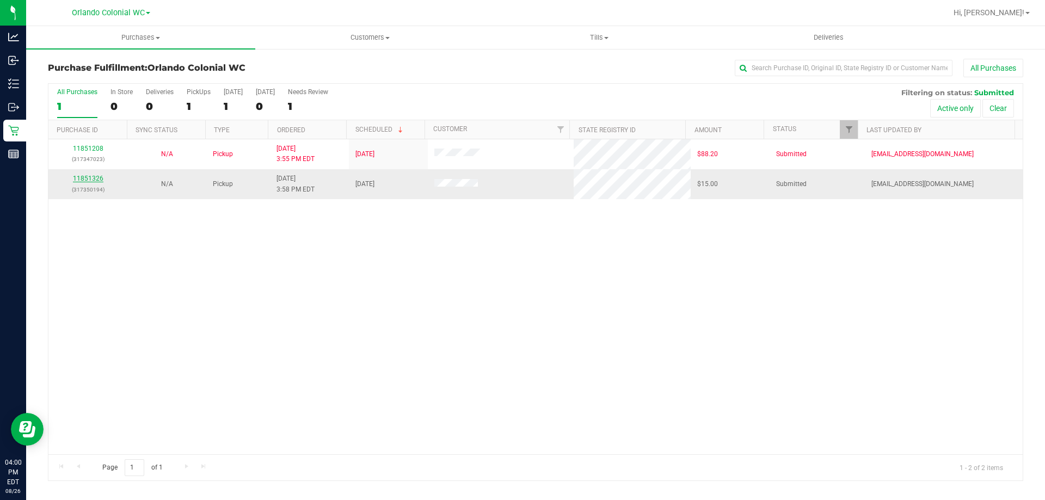
click at [92, 180] on link "11851326" at bounding box center [88, 179] width 30 height 8
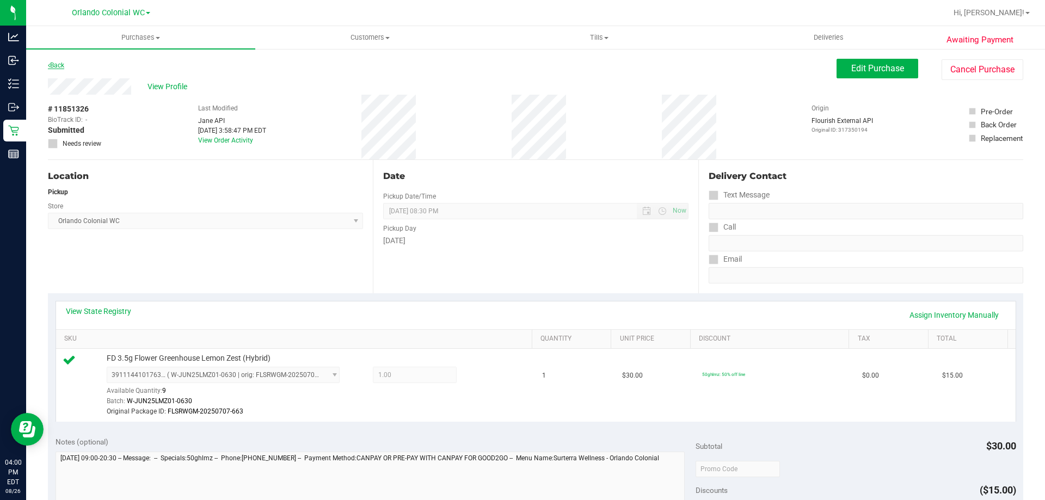
click at [55, 64] on link "Back" at bounding box center [56, 65] width 16 height 8
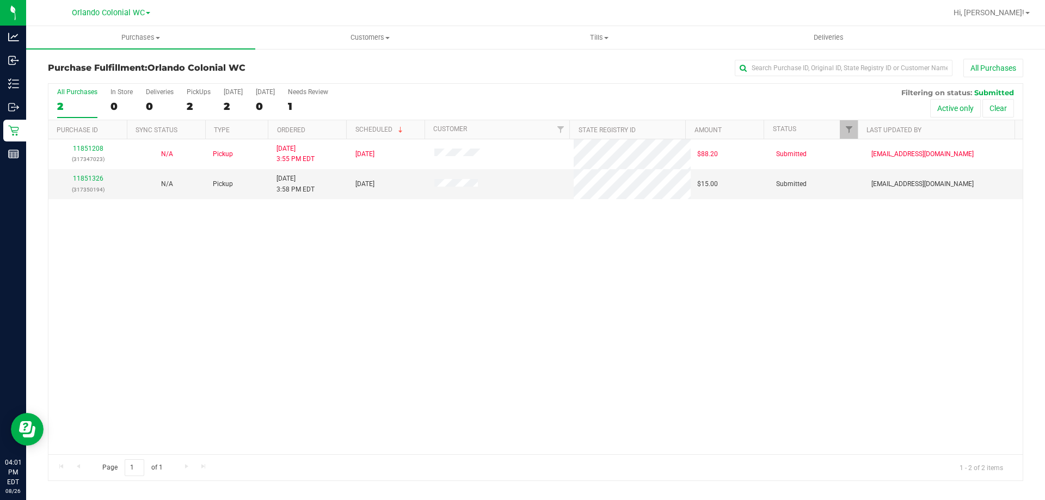
click at [323, 285] on div "11851208 (317347023) N/A Pickup 8/26/2025 3:55 PM EDT 8/26/2025 $88.20 Submitte…" at bounding box center [535, 296] width 974 height 315
click at [308, 297] on div "11851208 (317347023) N/A Pickup 8/26/2025 3:55 PM EDT 8/26/2025 $88.20 Submitte…" at bounding box center [535, 296] width 974 height 315
click at [95, 175] on link "11851326" at bounding box center [88, 179] width 30 height 8
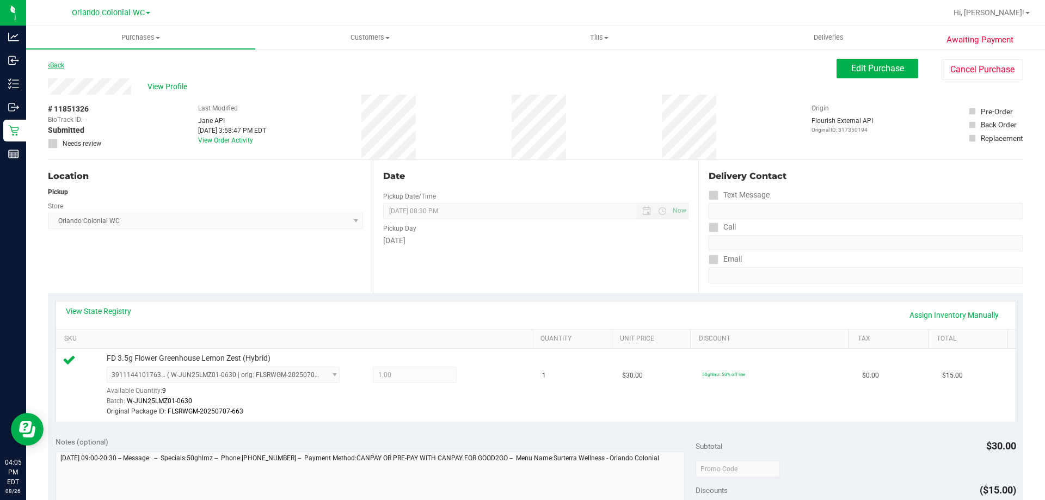
click at [57, 65] on link "Back" at bounding box center [56, 65] width 16 height 8
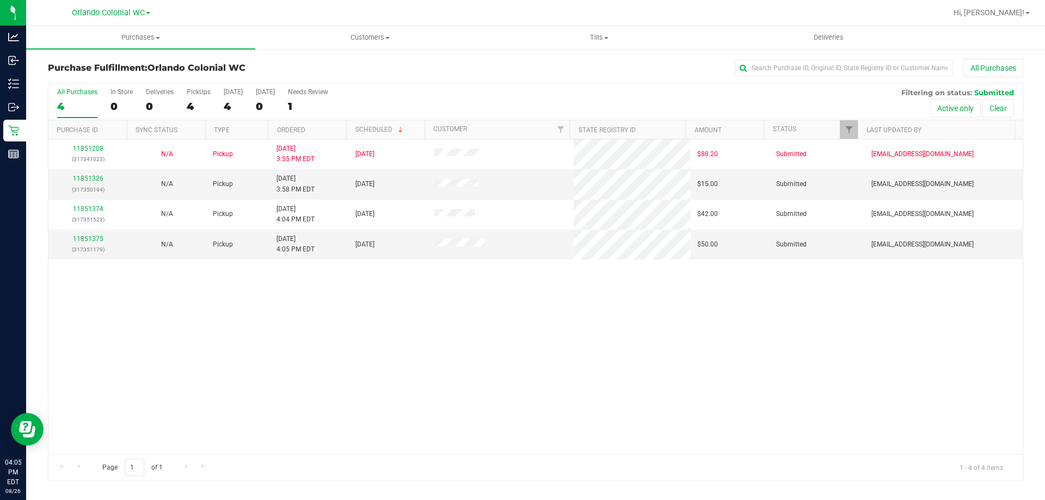
click at [283, 356] on div "11851208 (317347023) N/A Pickup 8/26/2025 3:55 PM EDT 8/26/2025 $88.20 Submitte…" at bounding box center [535, 296] width 974 height 315
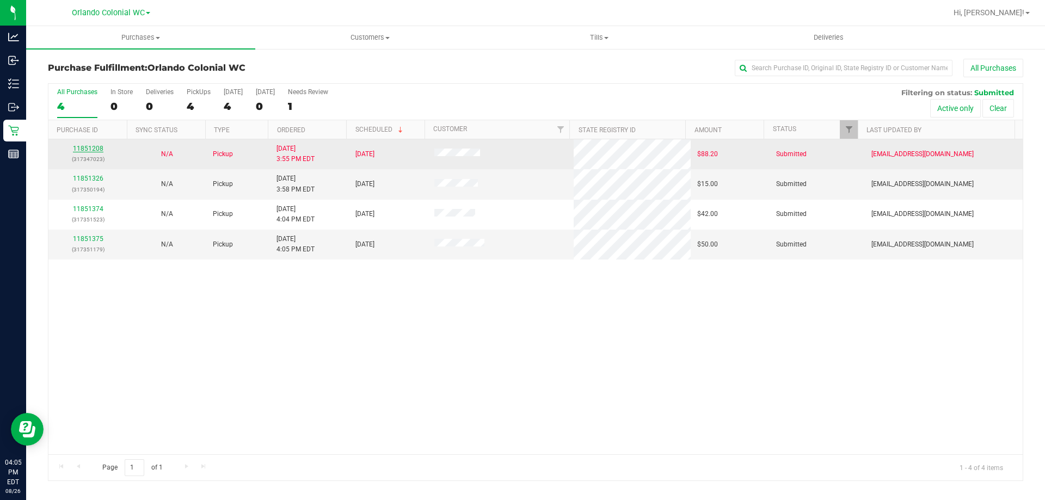
click at [85, 152] on link "11851208" at bounding box center [88, 149] width 30 height 8
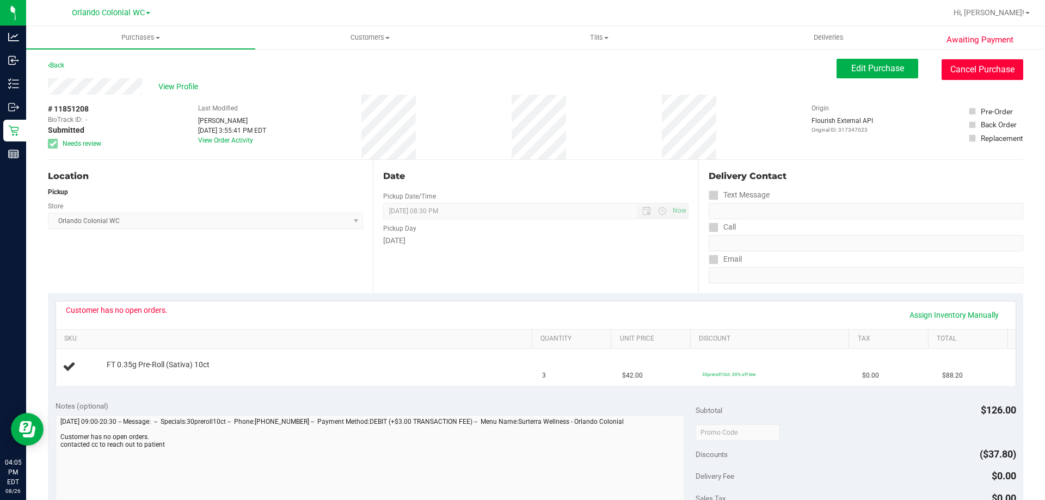
click at [996, 72] on button "Cancel Purchase" at bounding box center [982, 69] width 82 height 21
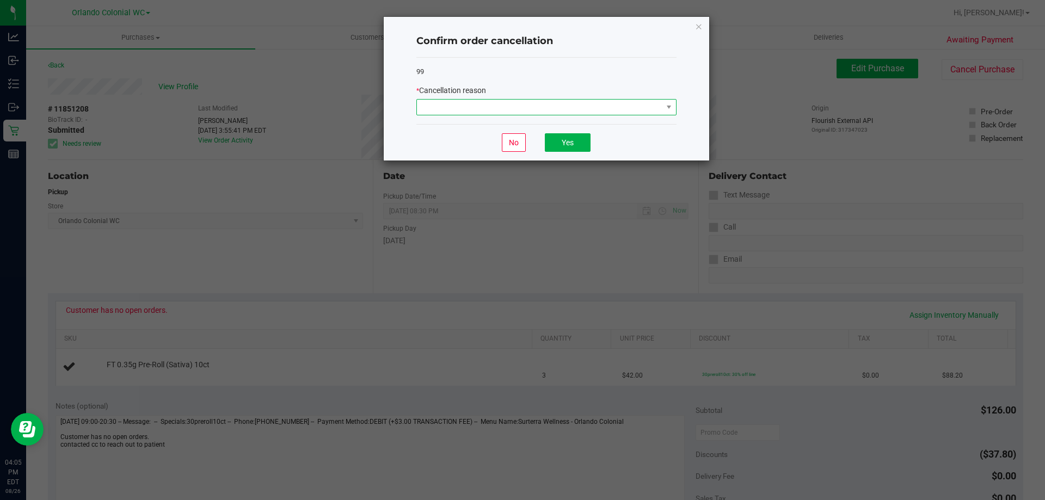
click at [493, 109] on span at bounding box center [539, 107] width 245 height 15
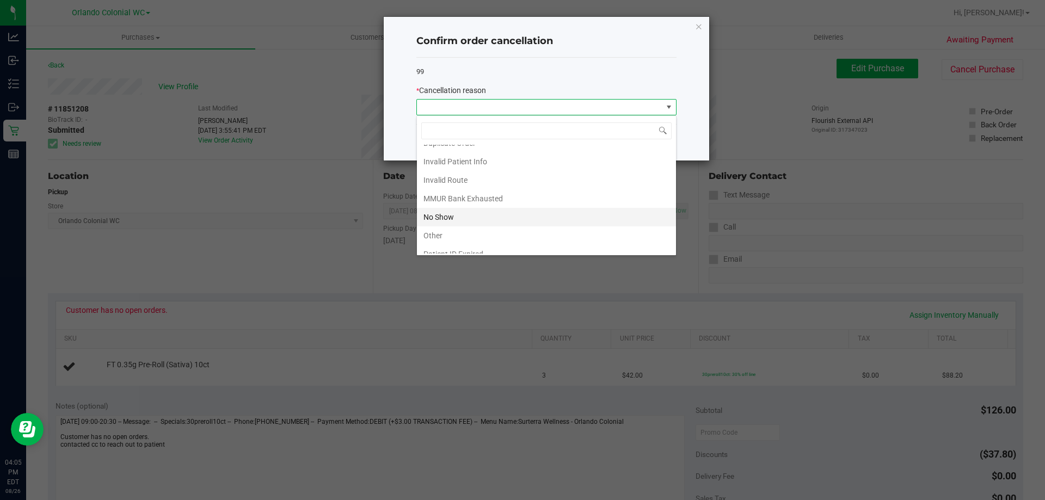
scroll to position [58, 0]
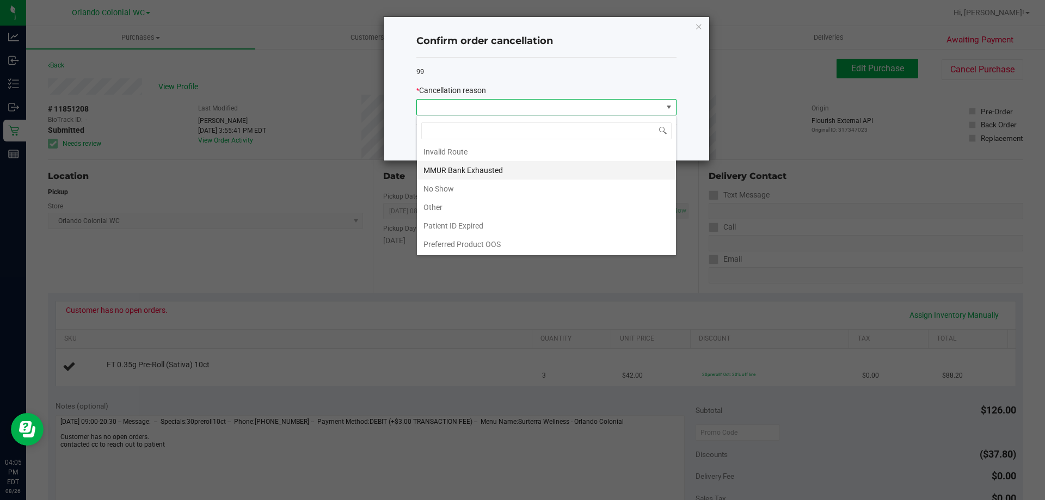
click at [493, 172] on li "MMUR Bank Exhausted" at bounding box center [546, 170] width 259 height 18
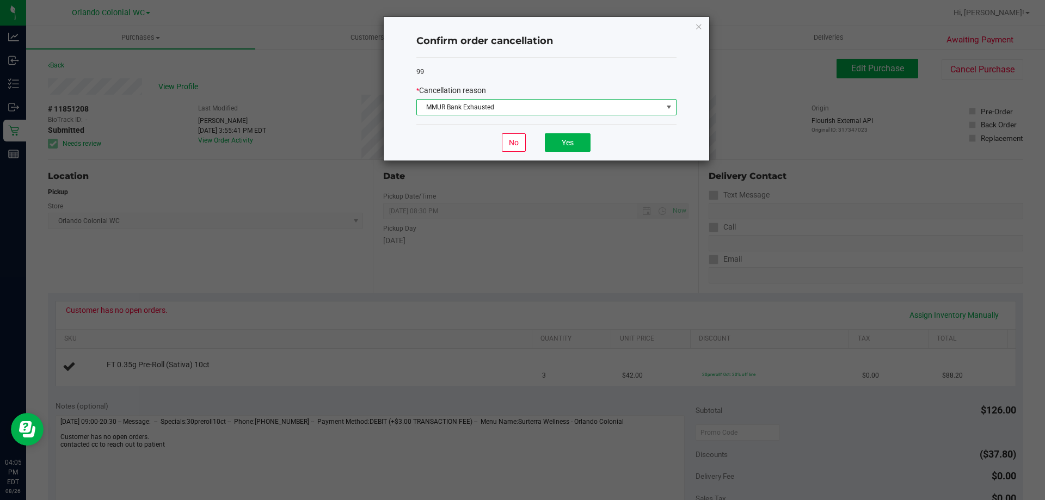
click at [542, 104] on span "MMUR Bank Exhausted" at bounding box center [539, 107] width 245 height 15
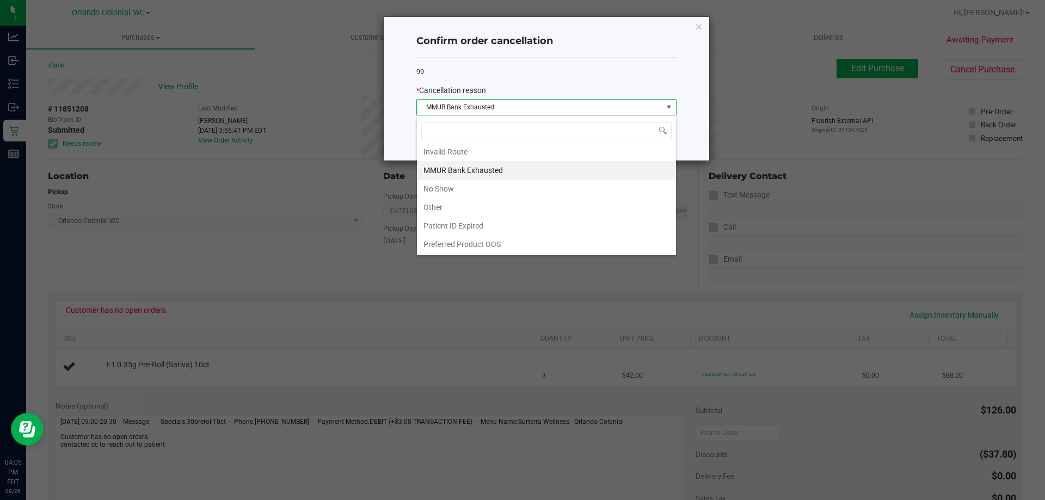
click at [501, 169] on li "MMUR Bank Exhausted" at bounding box center [546, 170] width 259 height 18
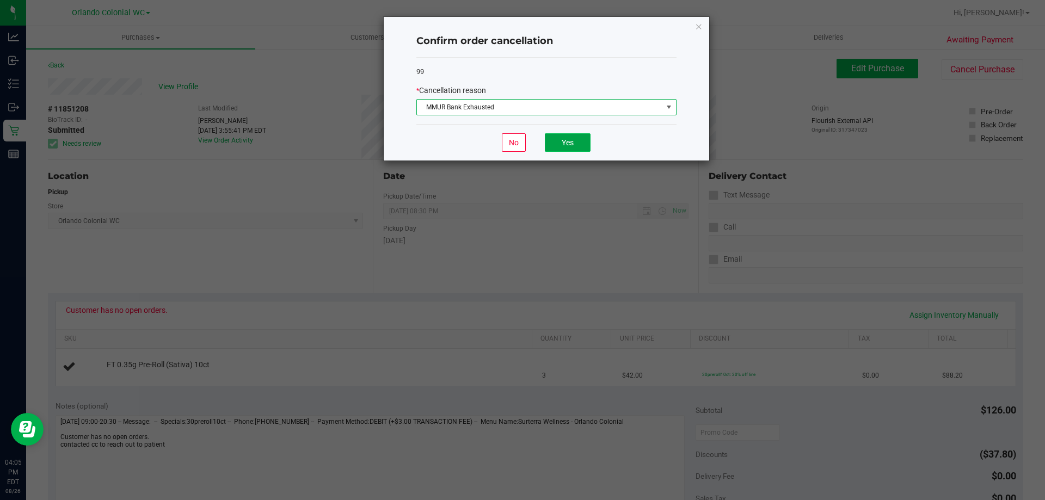
click at [558, 146] on button "Yes" at bounding box center [568, 142] width 46 height 18
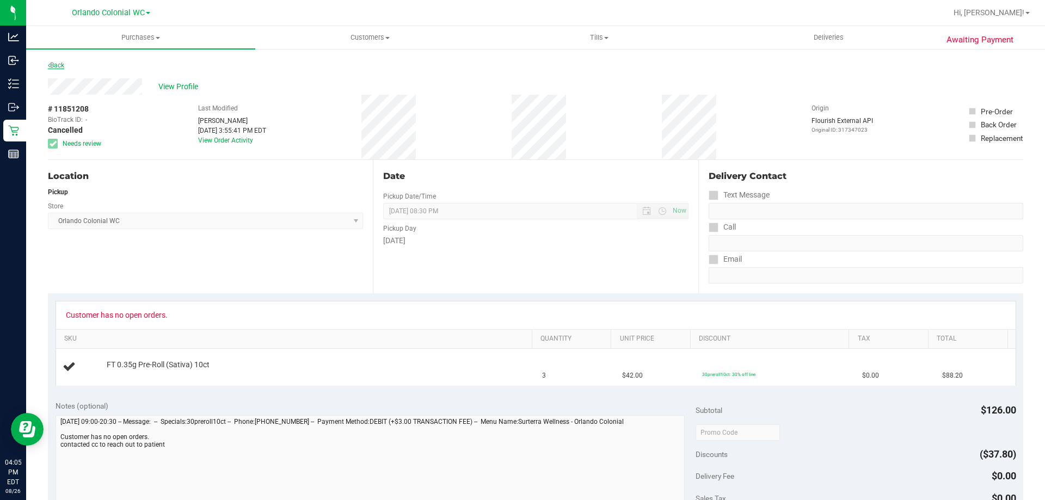
click at [61, 67] on link "Back" at bounding box center [56, 65] width 16 height 8
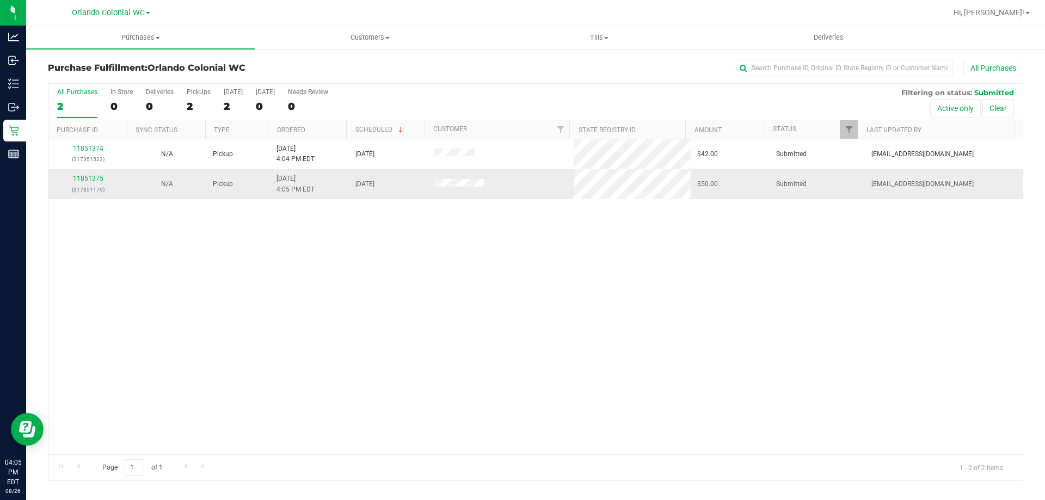
click at [99, 173] on td "11851375 (317351179)" at bounding box center [87, 183] width 79 height 29
click at [99, 178] on link "11851375" at bounding box center [88, 179] width 30 height 8
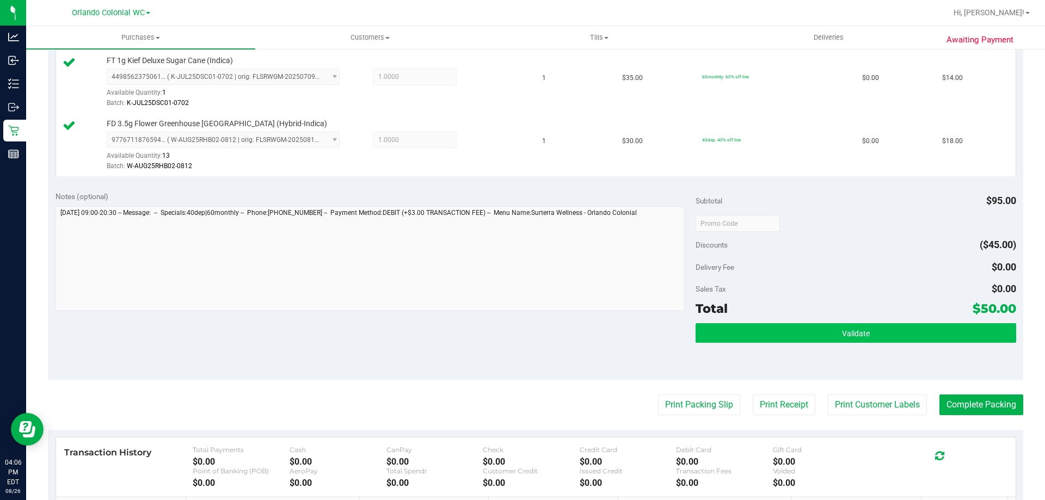
scroll to position [490, 0]
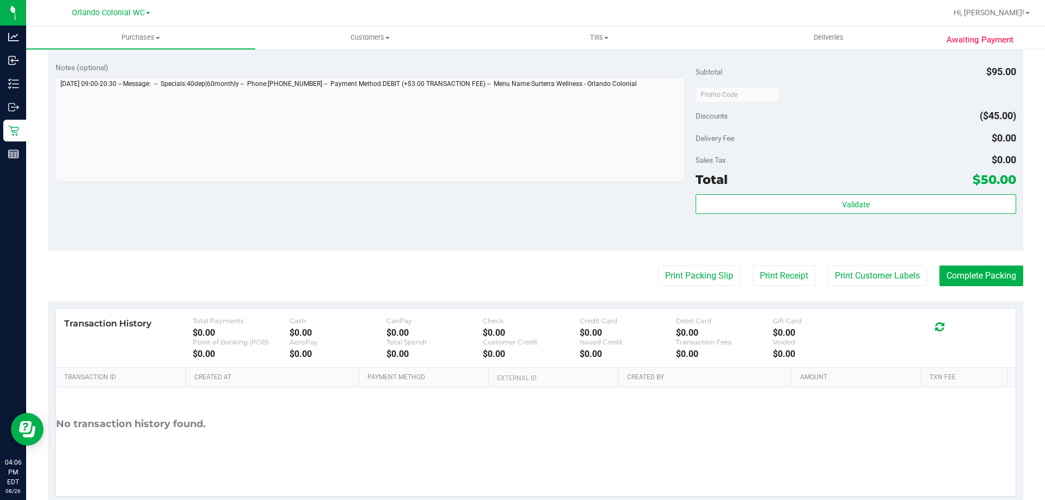
click at [791, 194] on div "Subtotal $95.00 Discounts ($45.00) Delivery Fee $0.00 Sales Tax $0.00 Total $50…" at bounding box center [855, 152] width 320 height 181
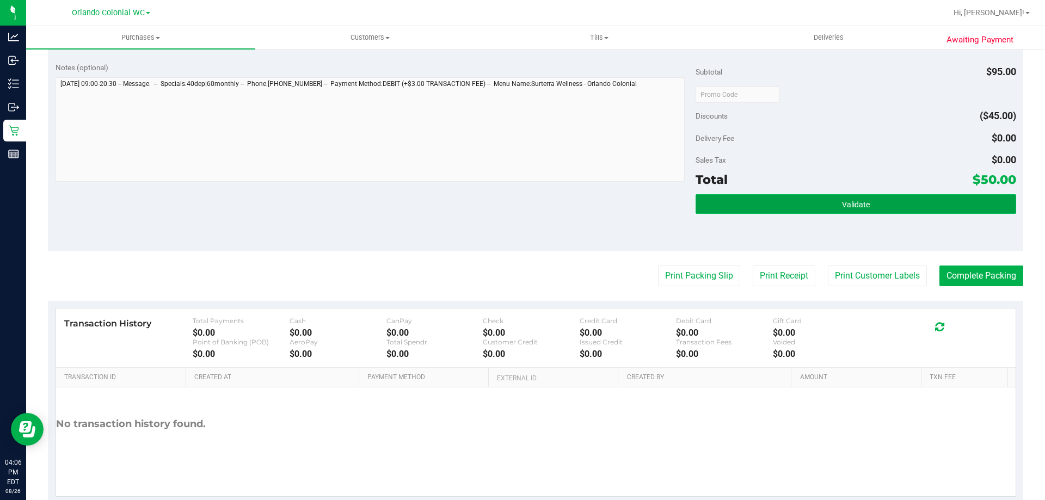
click at [794, 204] on button "Validate" at bounding box center [855, 204] width 320 height 20
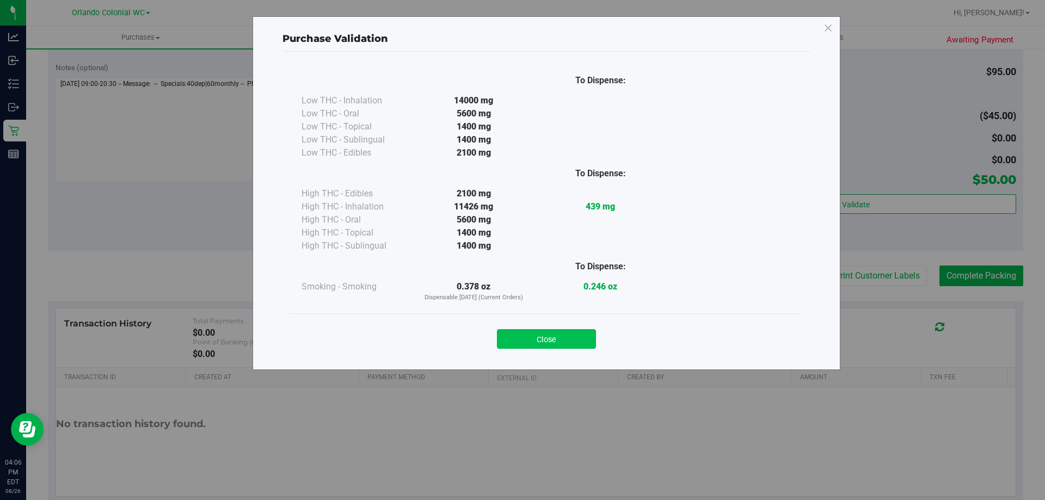
click at [580, 335] on button "Close" at bounding box center [546, 339] width 99 height 20
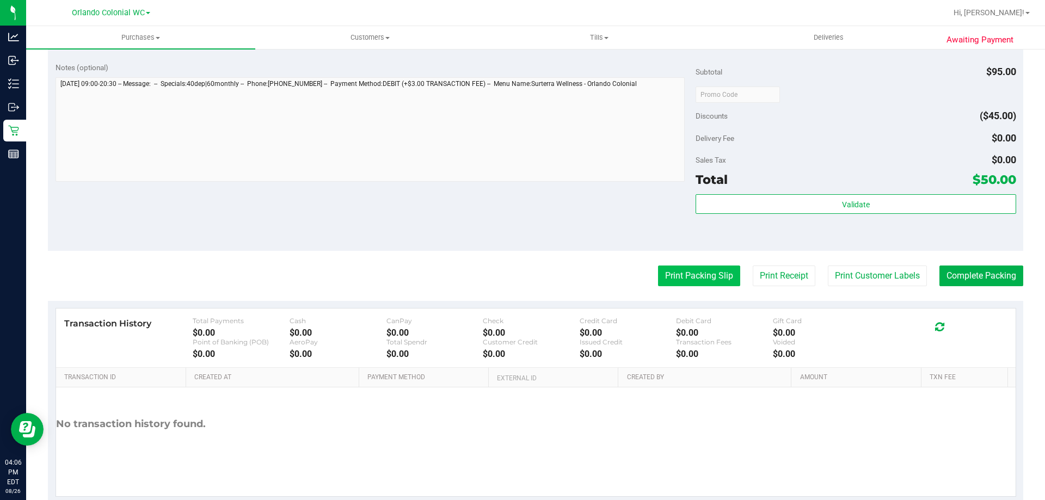
click at [691, 267] on button "Print Packing Slip" at bounding box center [699, 275] width 82 height 21
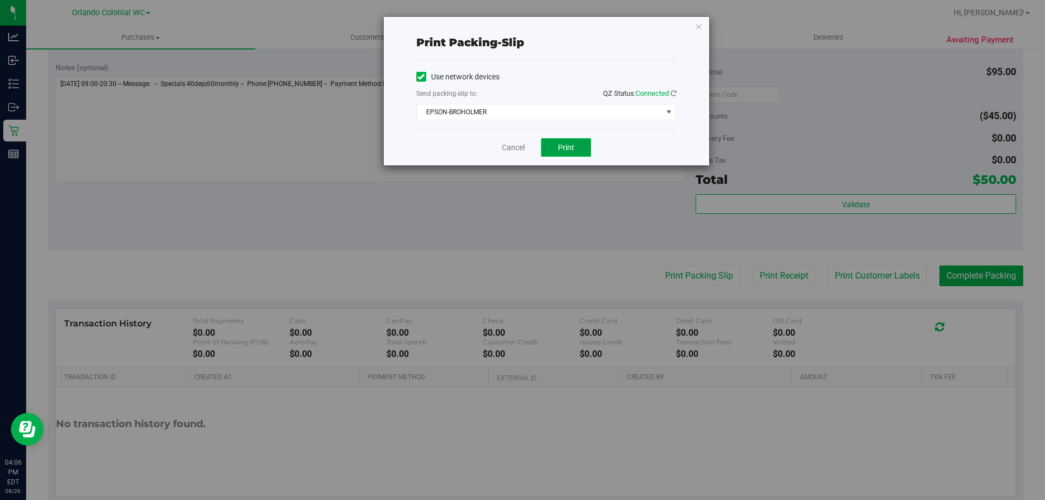
click at [574, 144] on button "Print" at bounding box center [566, 147] width 50 height 18
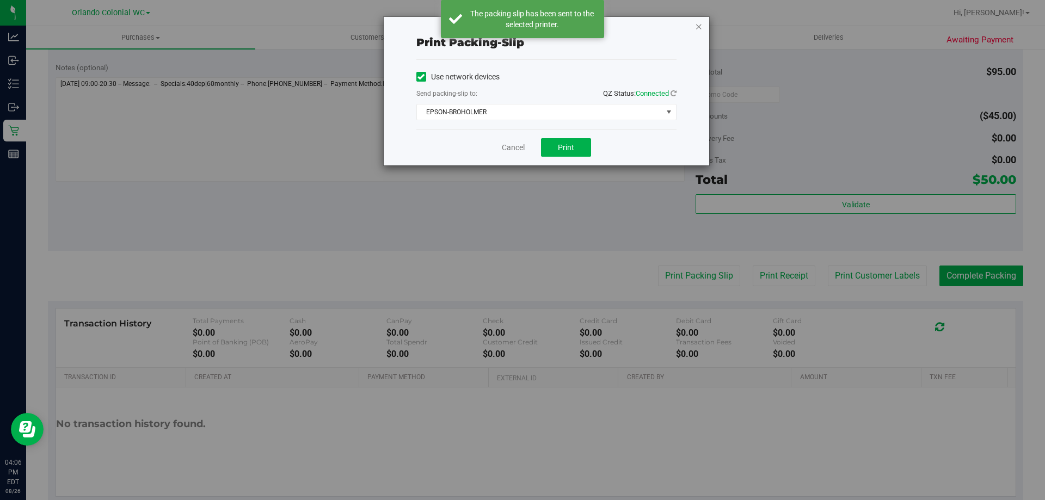
click at [699, 22] on icon "button" at bounding box center [699, 26] width 8 height 13
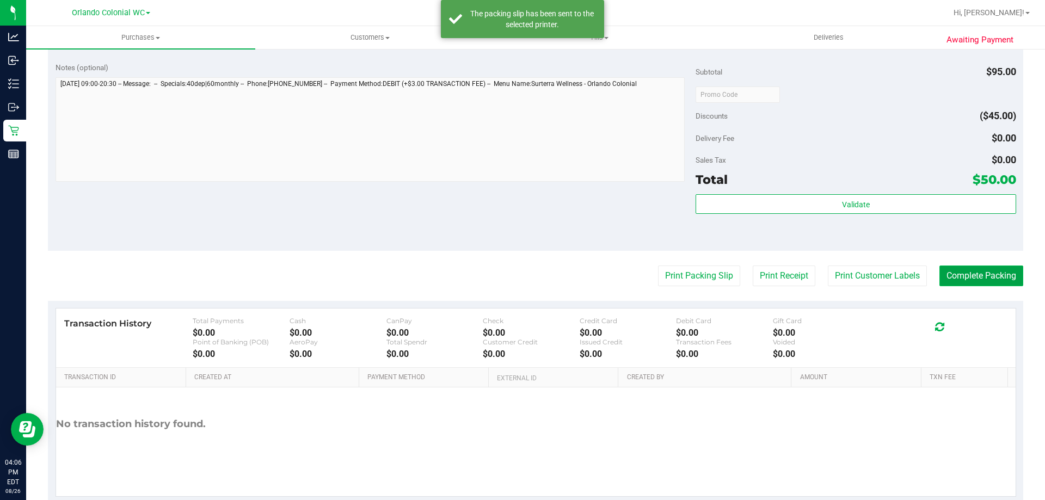
click at [1003, 274] on button "Complete Packing" at bounding box center [981, 275] width 84 height 21
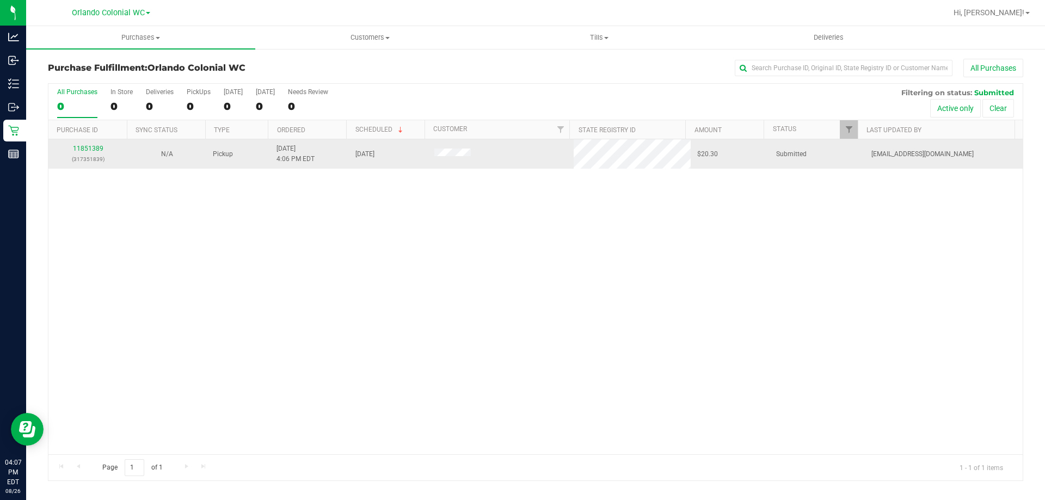
click at [102, 154] on p "(317351839)" at bounding box center [88, 159] width 66 height 10
click at [97, 148] on link "11851389" at bounding box center [88, 149] width 30 height 8
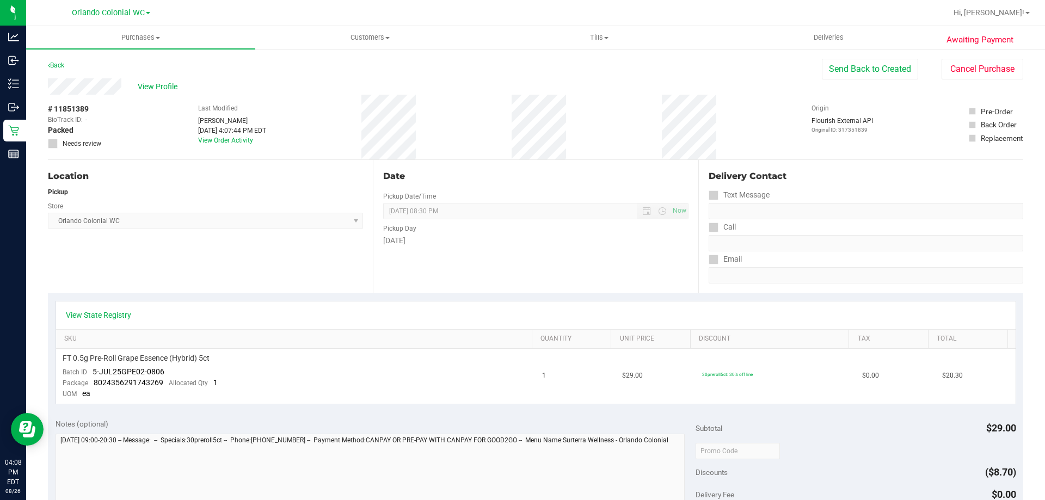
click at [290, 255] on div "Location Pickup Store Orlando Colonial WC Select Store Bonita Springs WC Boynto…" at bounding box center [210, 226] width 325 height 133
click at [59, 64] on link "Back" at bounding box center [56, 65] width 16 height 8
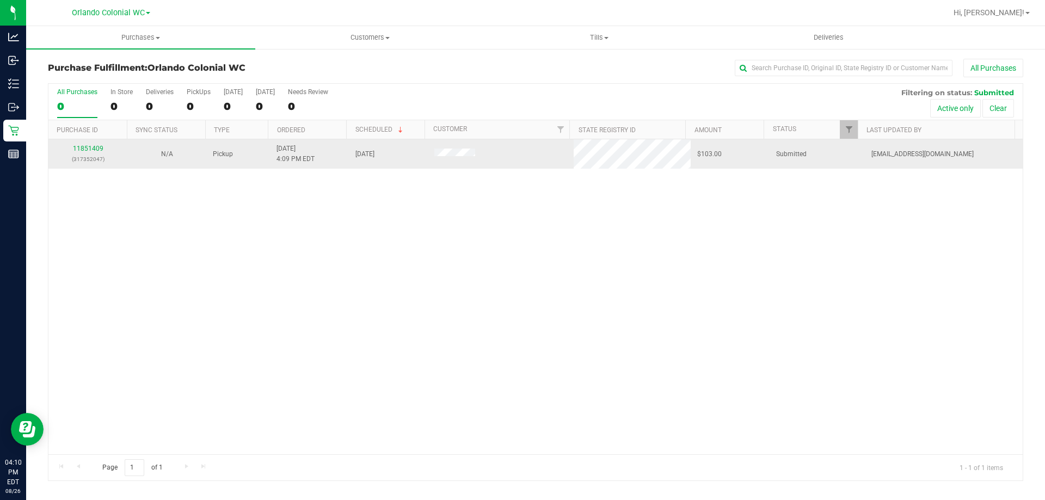
click at [83, 143] on td "11851409 (317352047)" at bounding box center [87, 153] width 79 height 29
click at [83, 144] on div "11851409 (317352047)" at bounding box center [88, 154] width 66 height 21
click at [90, 147] on link "11851409" at bounding box center [88, 149] width 30 height 8
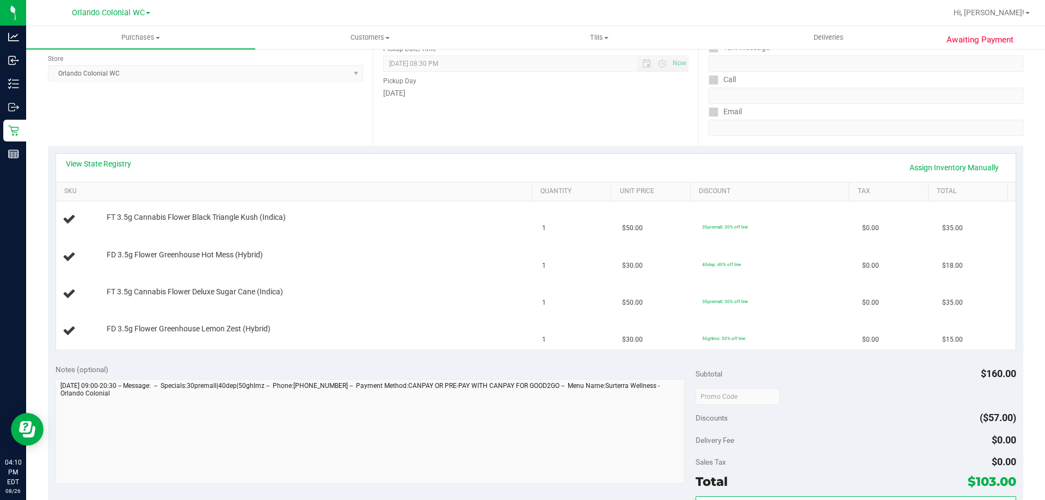
scroll to position [163, 0]
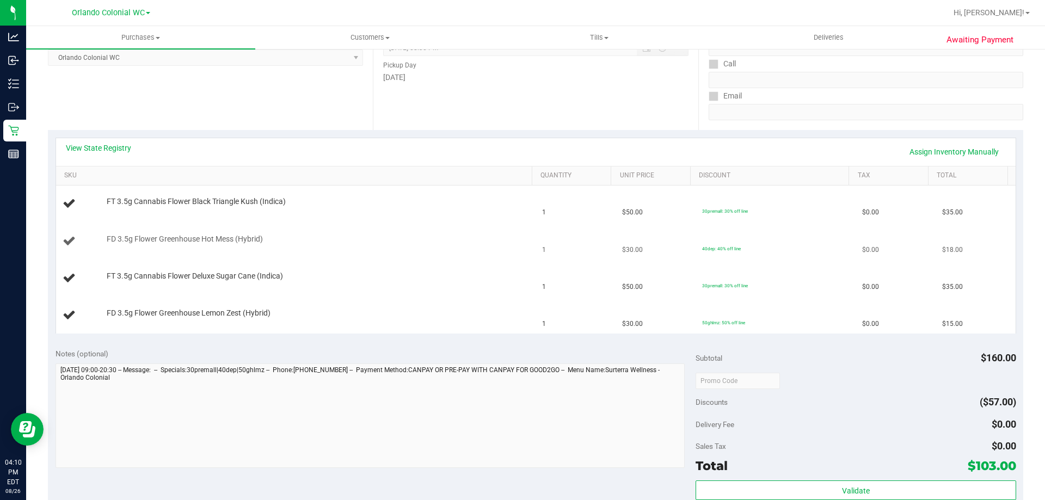
click at [377, 250] on td "FD 3.5g Flower Greenhouse Hot Mess (Hybrid)" at bounding box center [296, 241] width 480 height 37
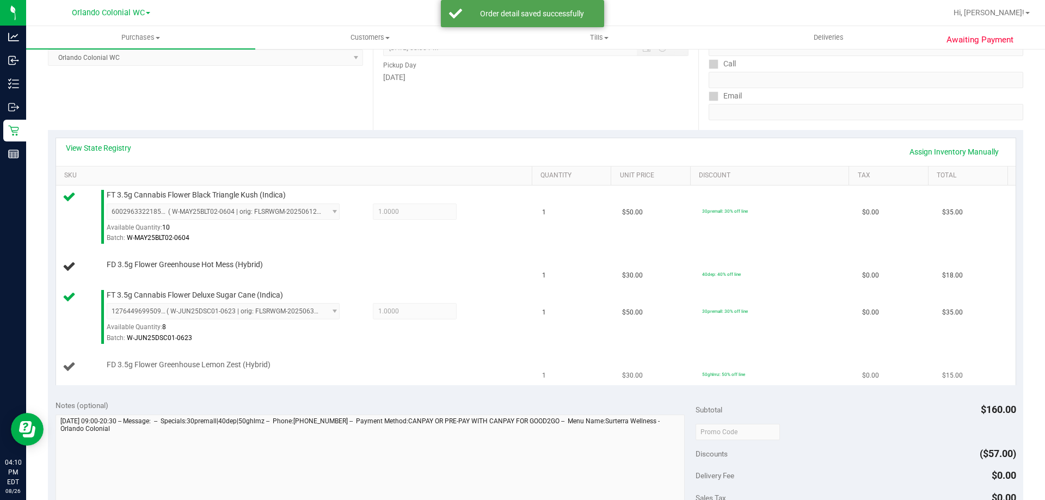
click at [331, 360] on div "FD 3.5g Flower Greenhouse Lemon Zest (Hybrid)" at bounding box center [313, 365] width 425 height 11
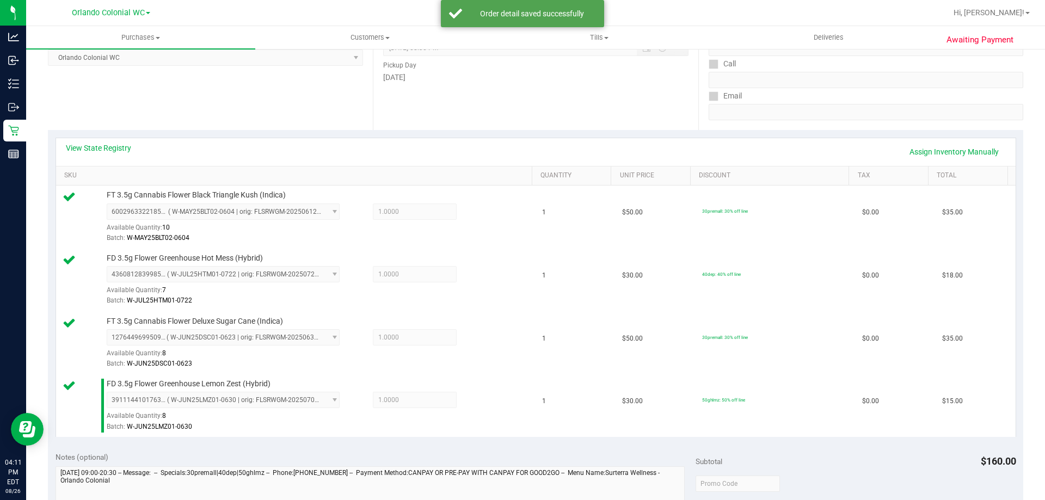
scroll to position [544, 0]
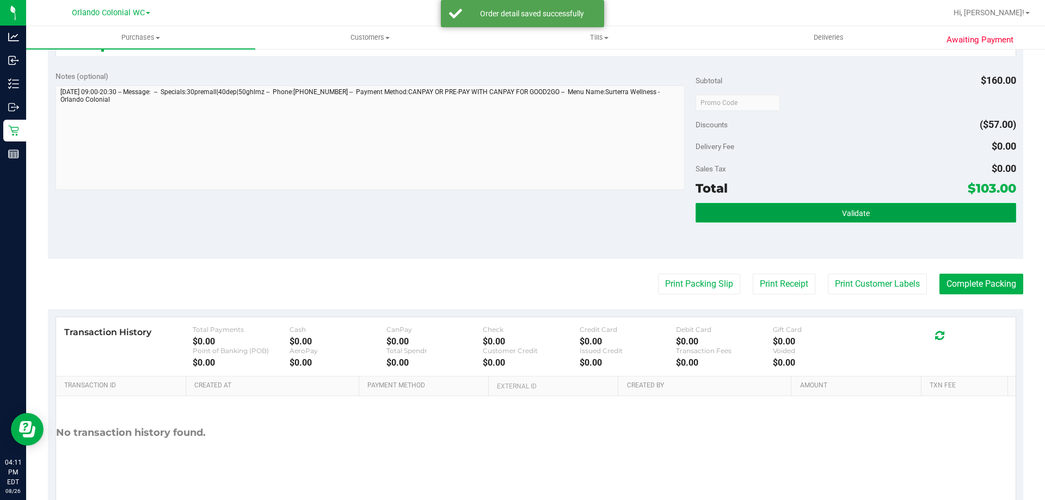
click at [746, 211] on button "Validate" at bounding box center [855, 213] width 320 height 20
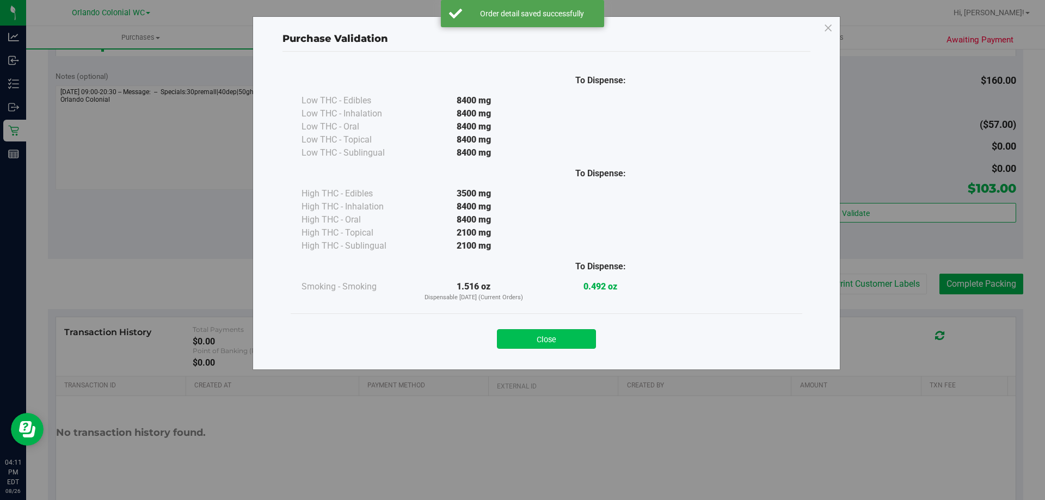
click at [565, 338] on button "Close" at bounding box center [546, 339] width 99 height 20
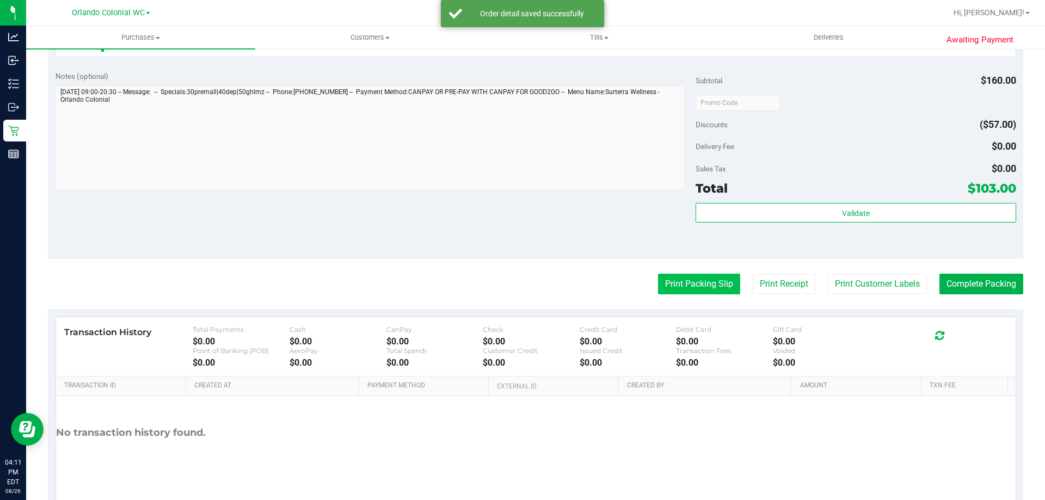
click at [682, 279] on button "Print Packing Slip" at bounding box center [699, 284] width 82 height 21
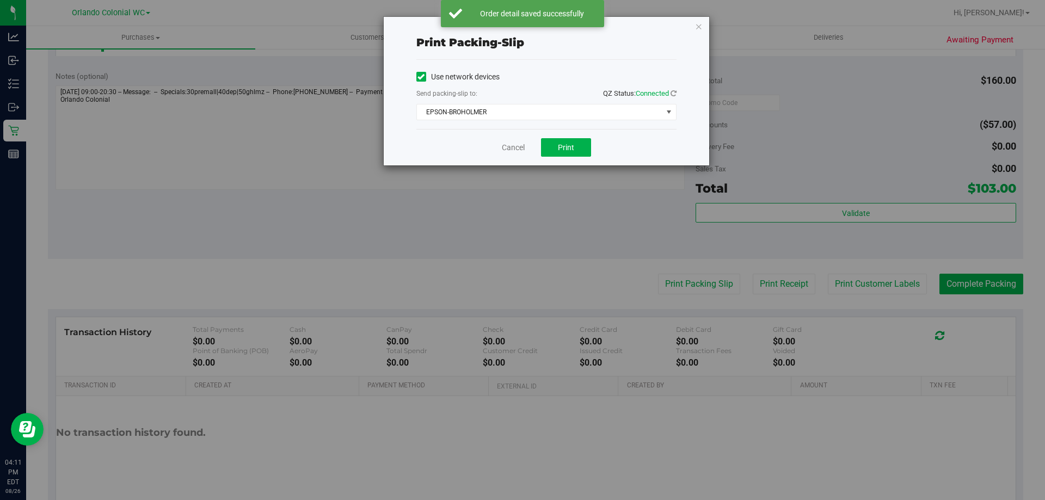
click at [565, 137] on div "Cancel Print" at bounding box center [546, 147] width 260 height 36
click at [566, 142] on button "Print" at bounding box center [566, 147] width 50 height 18
click at [699, 28] on icon "button" at bounding box center [699, 26] width 8 height 13
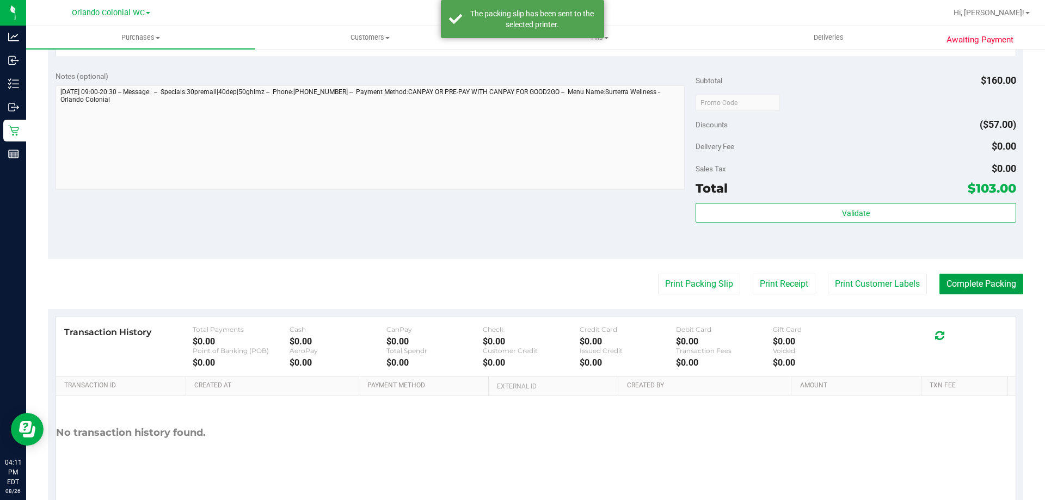
click at [1002, 294] on button "Complete Packing" at bounding box center [981, 284] width 84 height 21
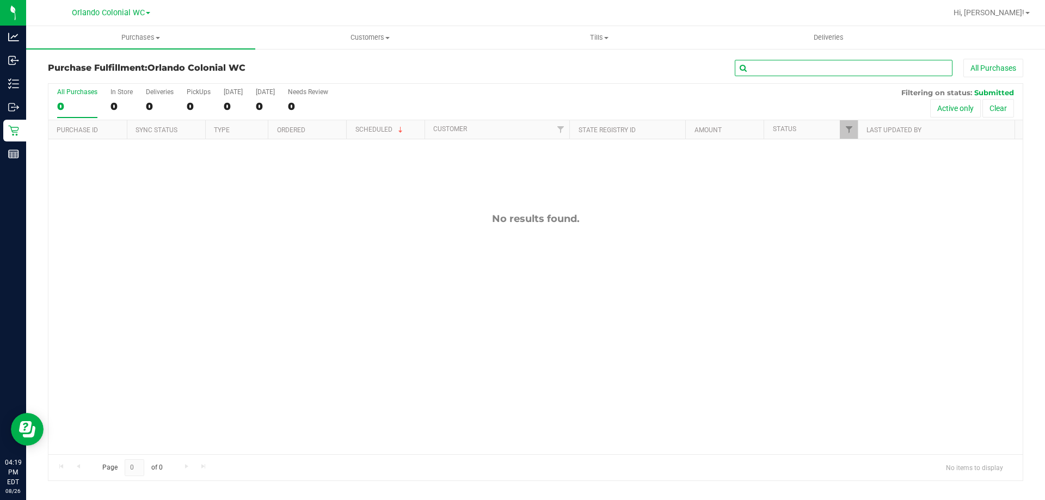
click at [802, 60] on input "text" at bounding box center [843, 68] width 218 height 16
paste input "11841324"
type input "11841324"
click at [999, 102] on button "Clear" at bounding box center [998, 108] width 32 height 18
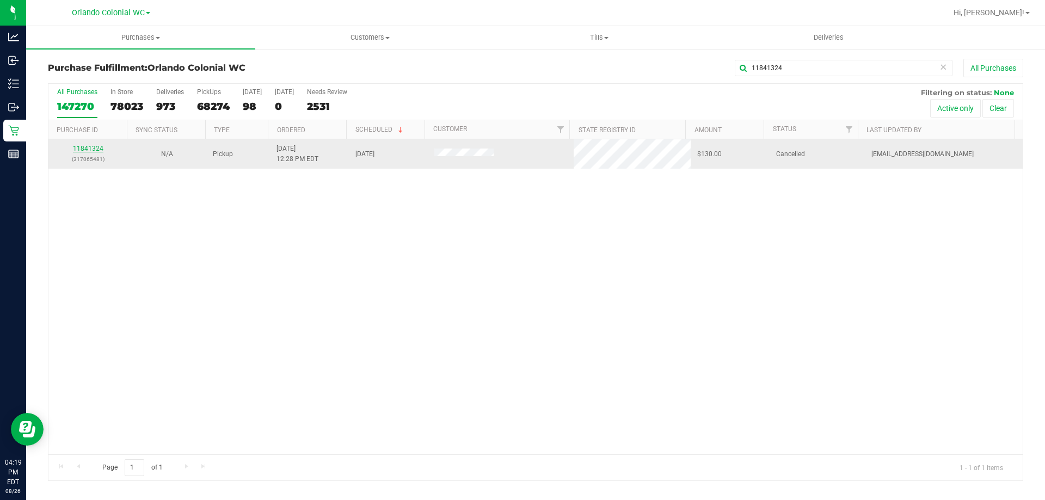
click at [98, 146] on link "11841324" at bounding box center [88, 149] width 30 height 8
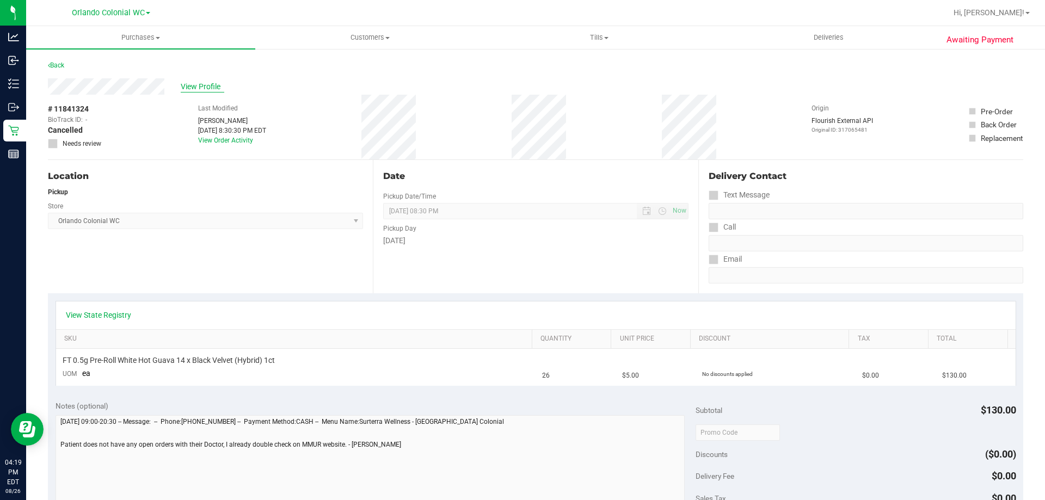
click at [195, 91] on span "View Profile" at bounding box center [203, 86] width 44 height 11
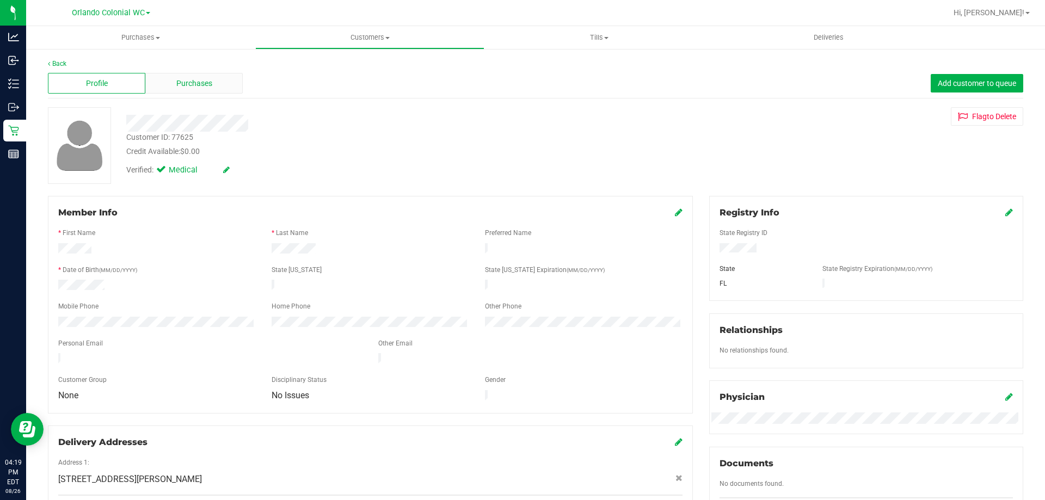
click at [187, 88] on span "Purchases" at bounding box center [194, 83] width 36 height 11
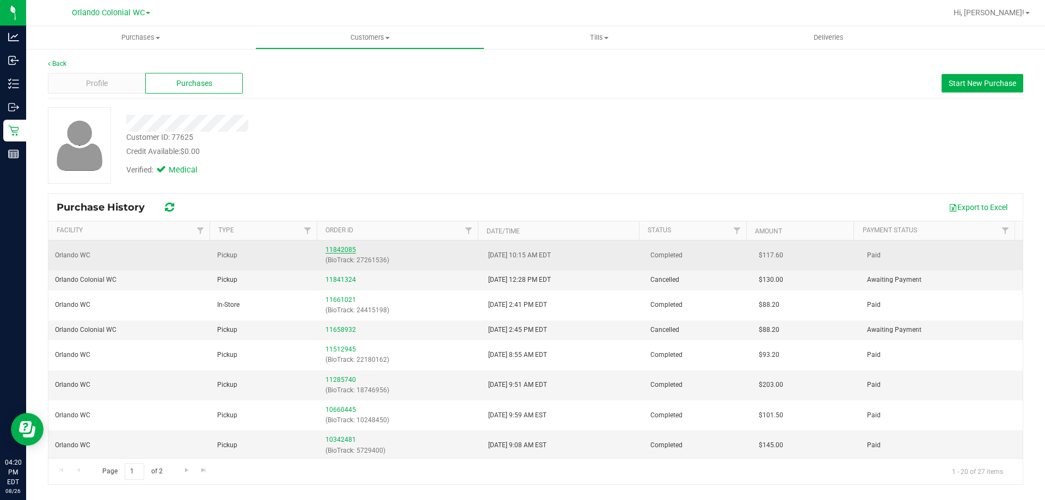
click at [333, 248] on link "11842085" at bounding box center [340, 250] width 30 height 8
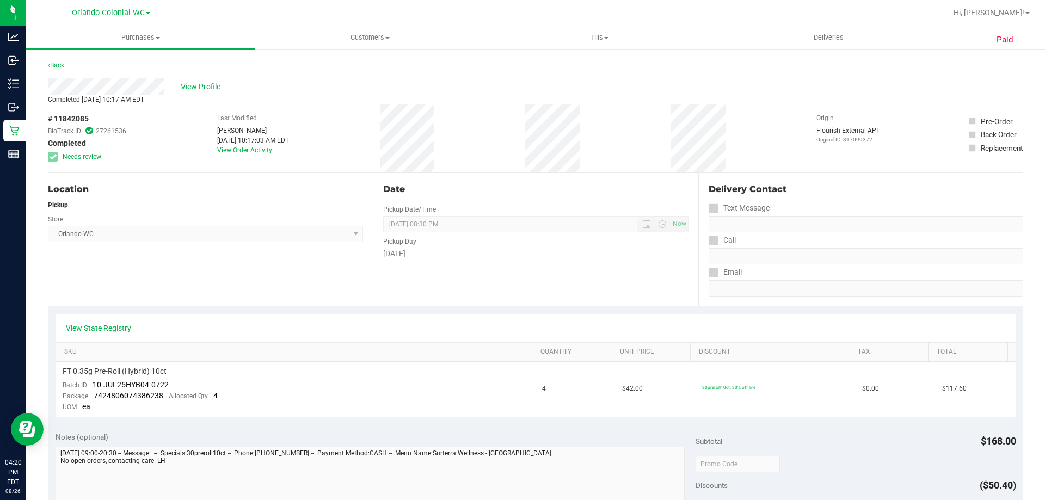
click at [57, 70] on div "Back" at bounding box center [56, 65] width 16 height 13
click at [60, 66] on link "Back" at bounding box center [56, 65] width 16 height 8
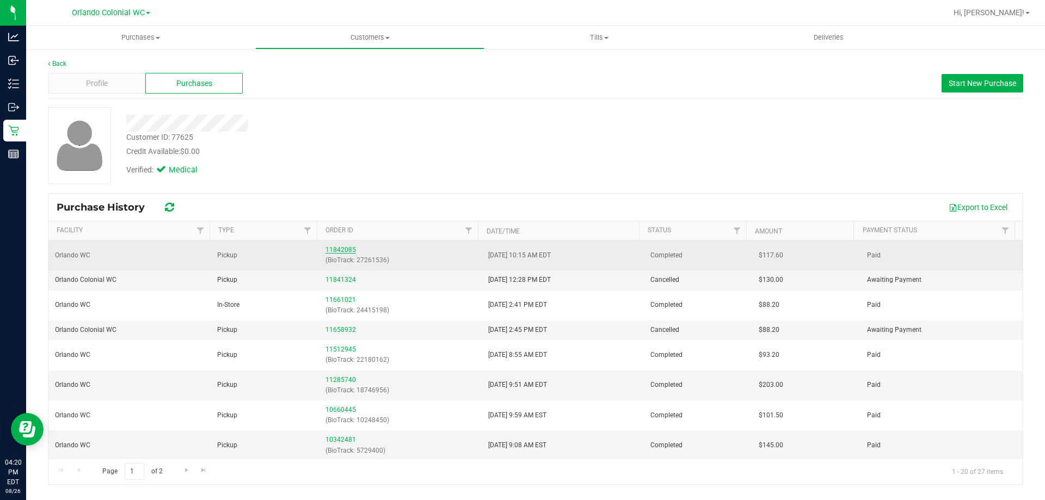
click at [342, 248] on link "11842085" at bounding box center [340, 250] width 30 height 8
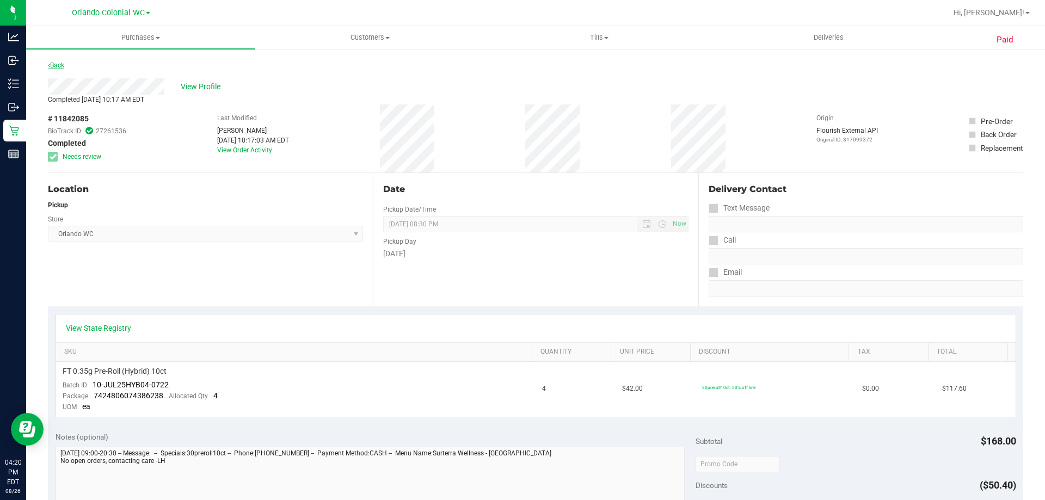
click at [64, 65] on link "Back" at bounding box center [56, 65] width 16 height 8
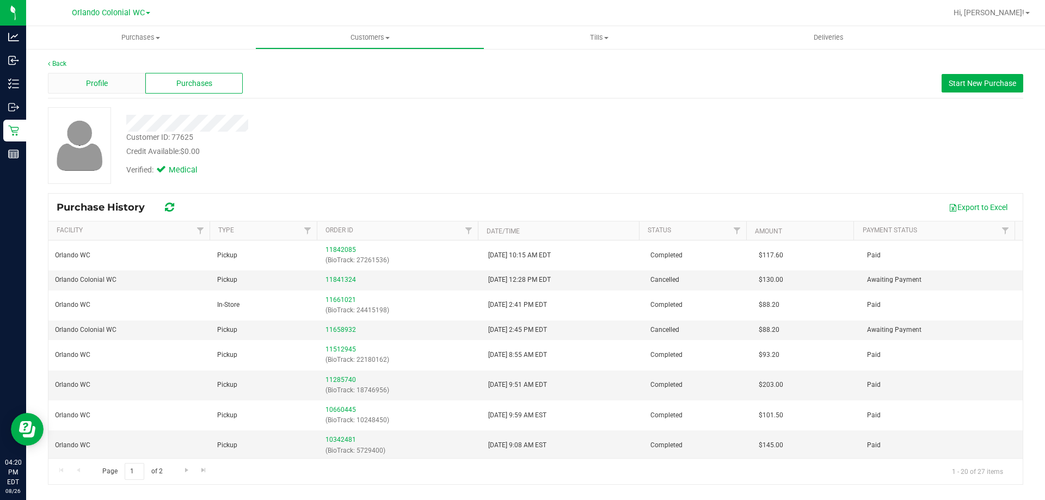
click at [115, 79] on div "Profile" at bounding box center [96, 83] width 97 height 21
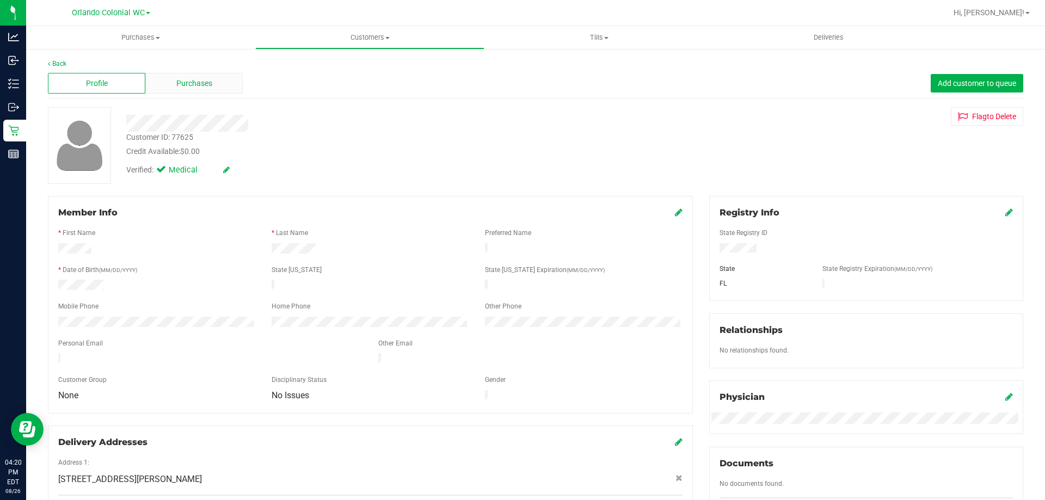
click at [189, 76] on div "Purchases" at bounding box center [193, 83] width 97 height 21
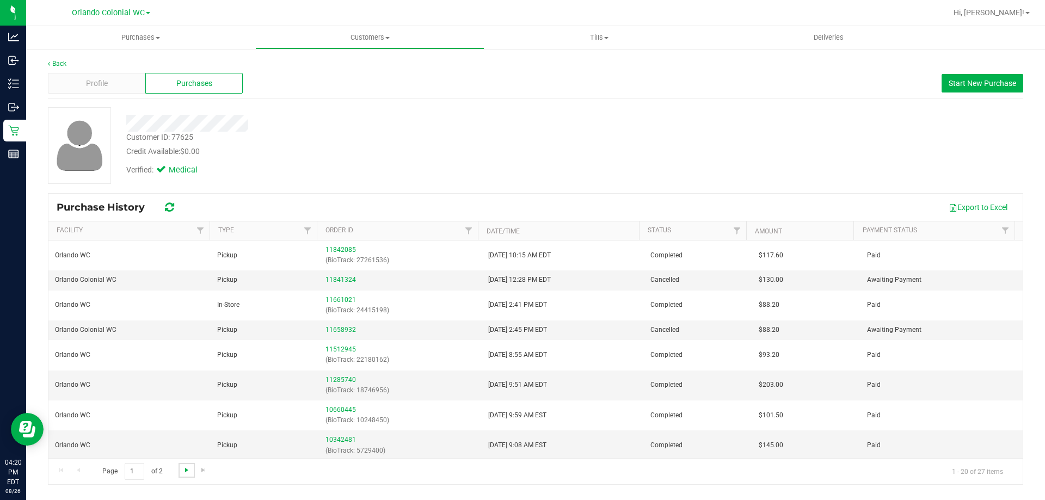
click at [186, 471] on span "Go to the next page" at bounding box center [186, 470] width 9 height 9
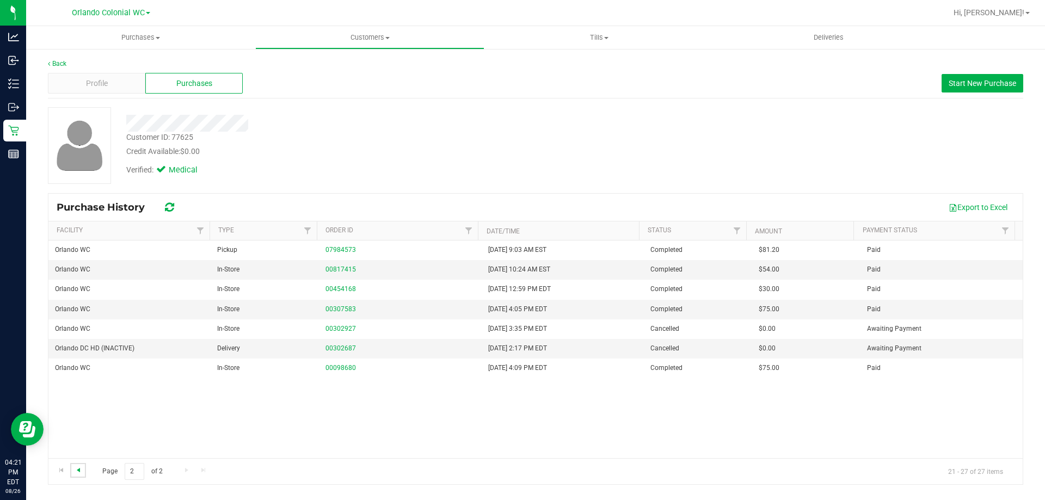
click at [77, 468] on span "Go to the previous page" at bounding box center [78, 470] width 9 height 9
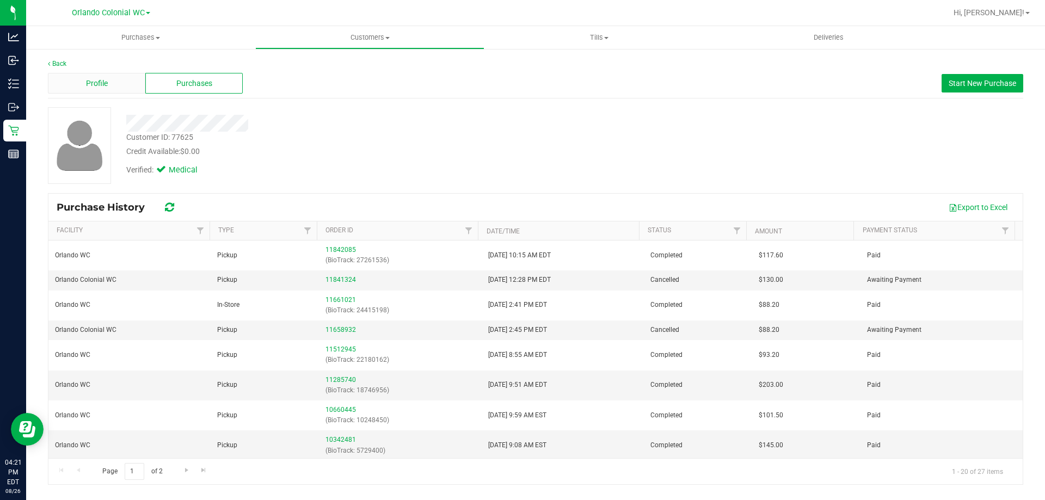
click at [101, 82] on span "Profile" at bounding box center [97, 83] width 22 height 11
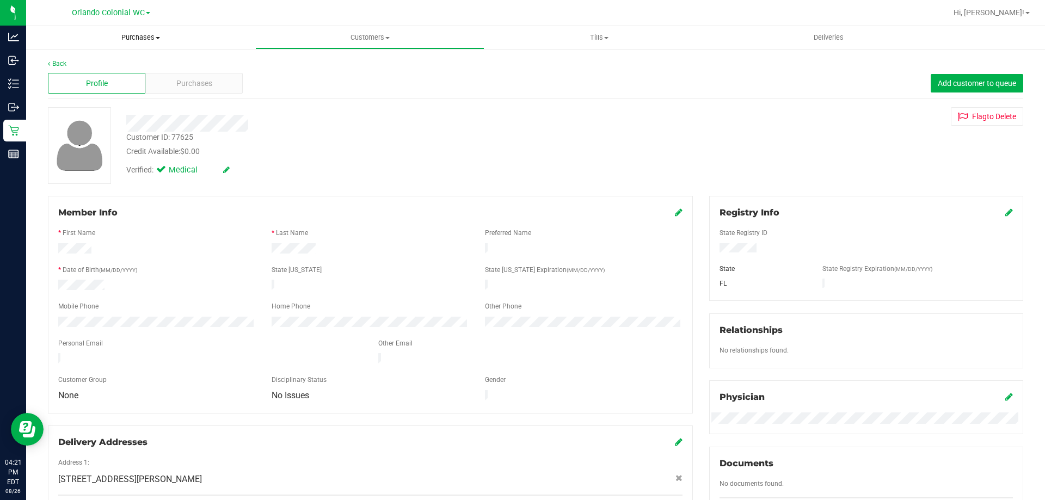
click at [135, 35] on span "Purchases" at bounding box center [140, 38] width 229 height 10
click at [109, 80] on li "Fulfillment" at bounding box center [140, 78] width 229 height 13
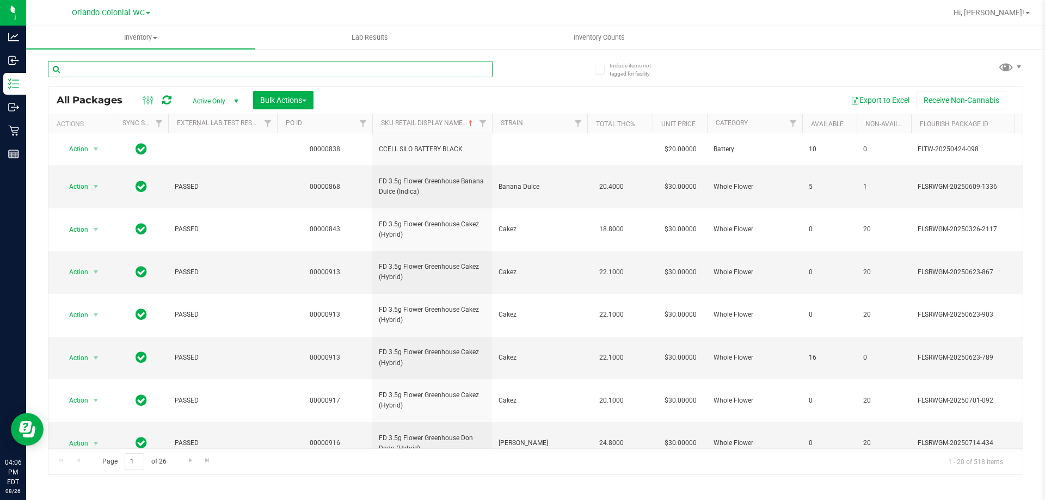
click at [168, 61] on input "text" at bounding box center [270, 69] width 444 height 16
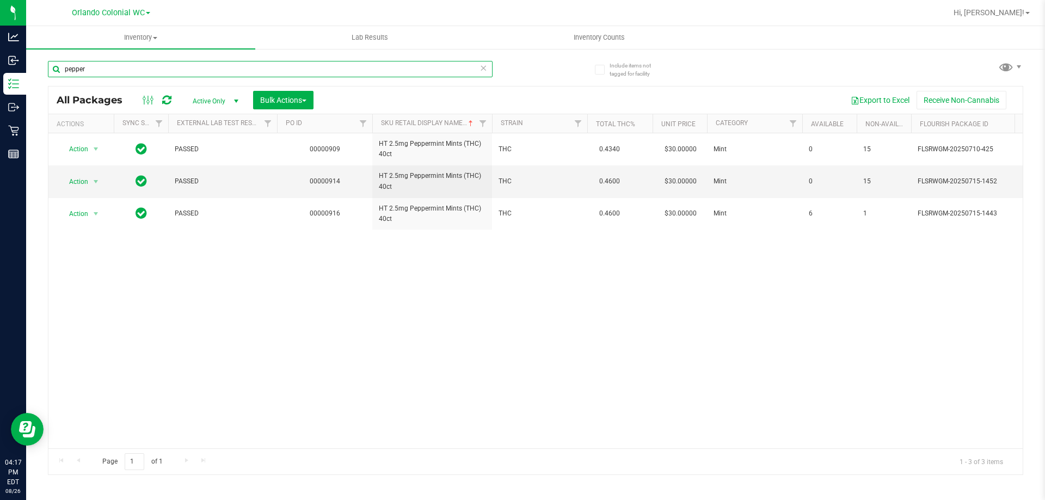
drag, startPoint x: 181, startPoint y: 72, endPoint x: 33, endPoint y: 65, distance: 147.6
click at [33, 65] on div "Include items not tagged for facility pepper All Packages Active Only Active On…" at bounding box center [535, 214] width 1018 height 332
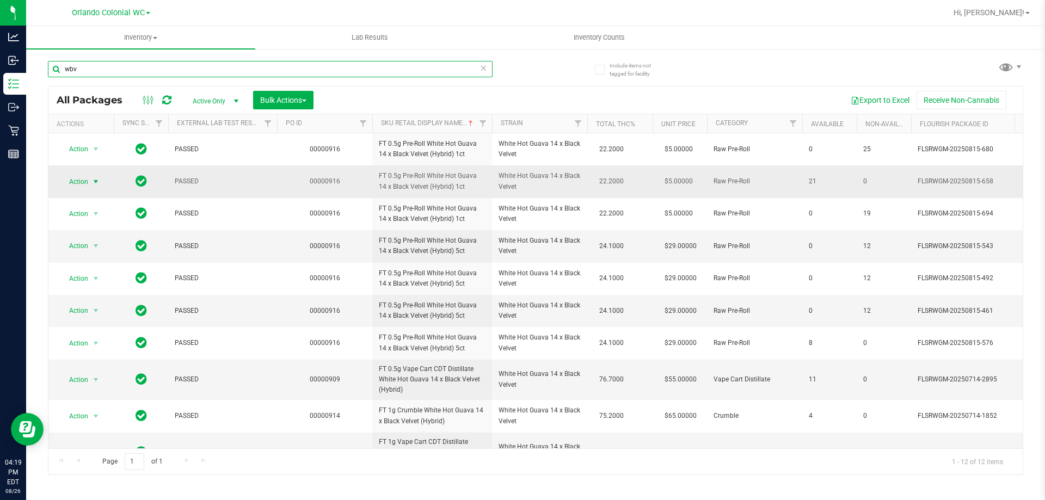
type input "wbv"
click at [73, 181] on span "Action" at bounding box center [73, 181] width 29 height 15
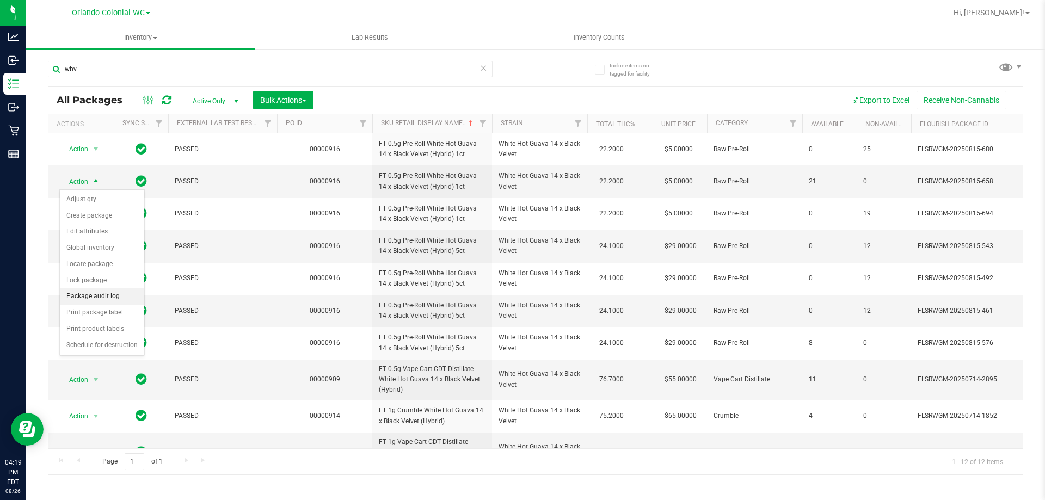
click at [122, 298] on li "Package audit log" at bounding box center [102, 296] width 84 height 16
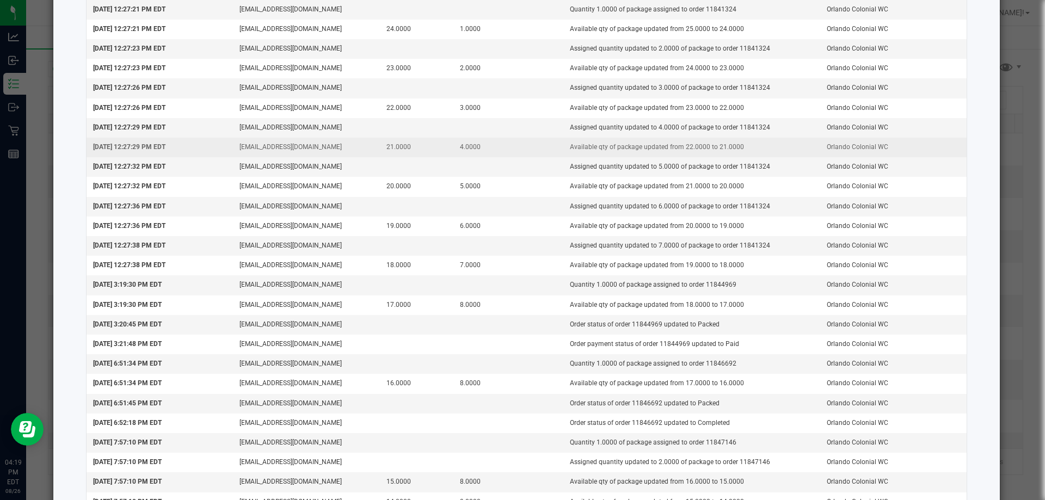
scroll to position [300, 0]
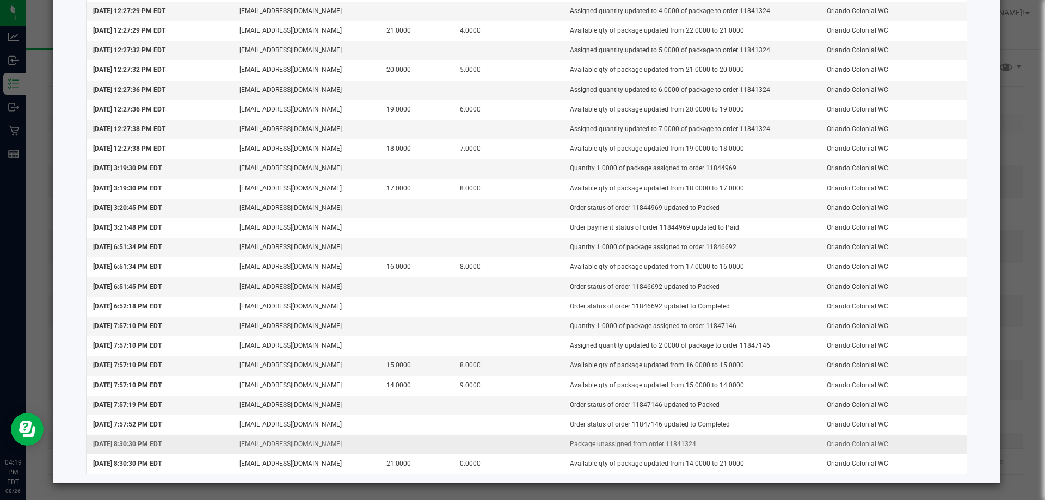
click at [672, 437] on td "Package unassigned from order 11841324" at bounding box center [691, 445] width 257 height 20
copy td "11841324"
